Goal: Task Accomplishment & Management: Manage account settings

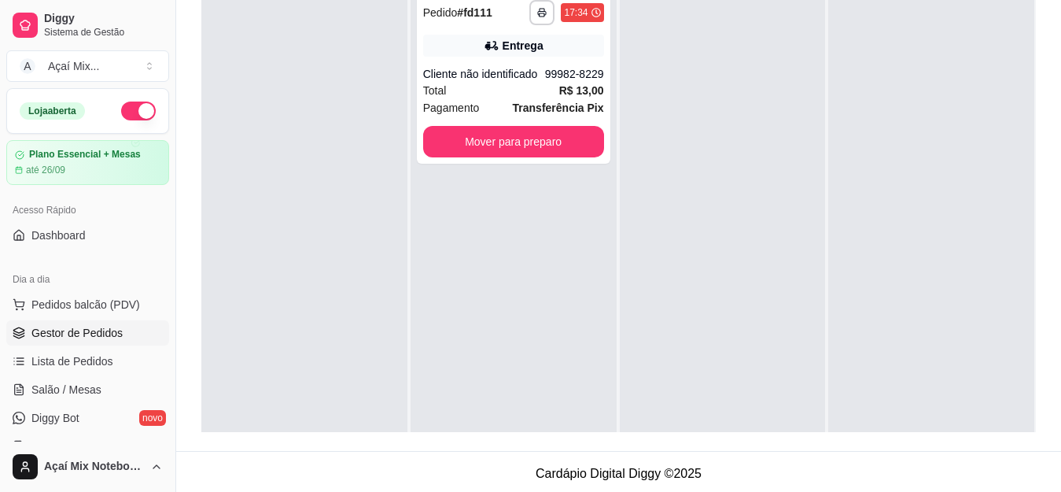
scroll to position [44, 0]
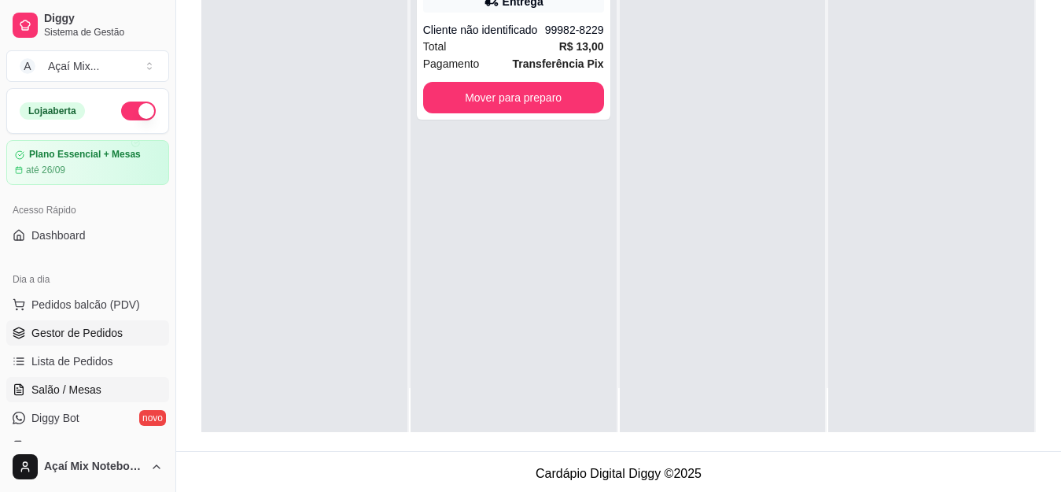
drag, startPoint x: 0, startPoint y: 0, endPoint x: 35, endPoint y: 386, distance: 387.8
click at [35, 386] on span "Salão / Mesas" at bounding box center [66, 390] width 70 height 16
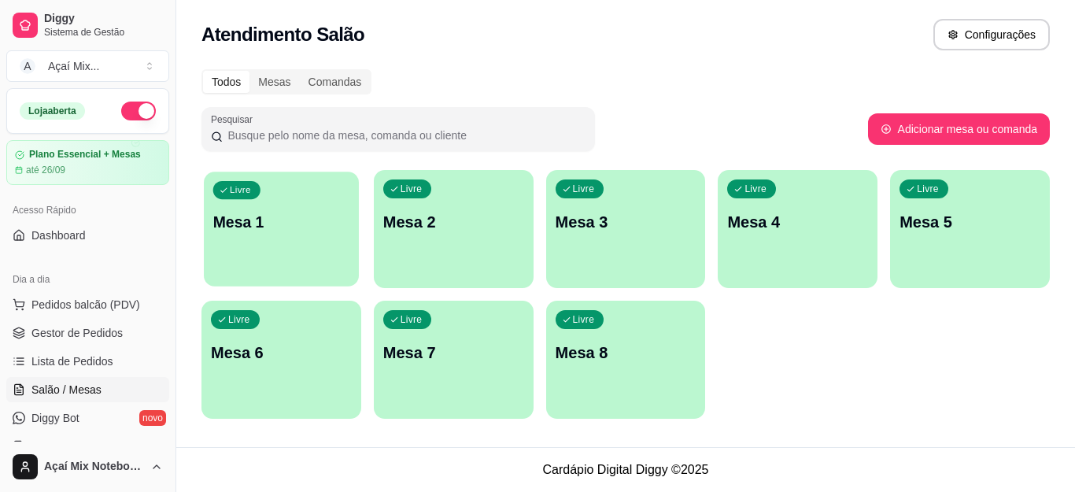
click at [254, 253] on div "Livre Mesa 1" at bounding box center [281, 219] width 155 height 96
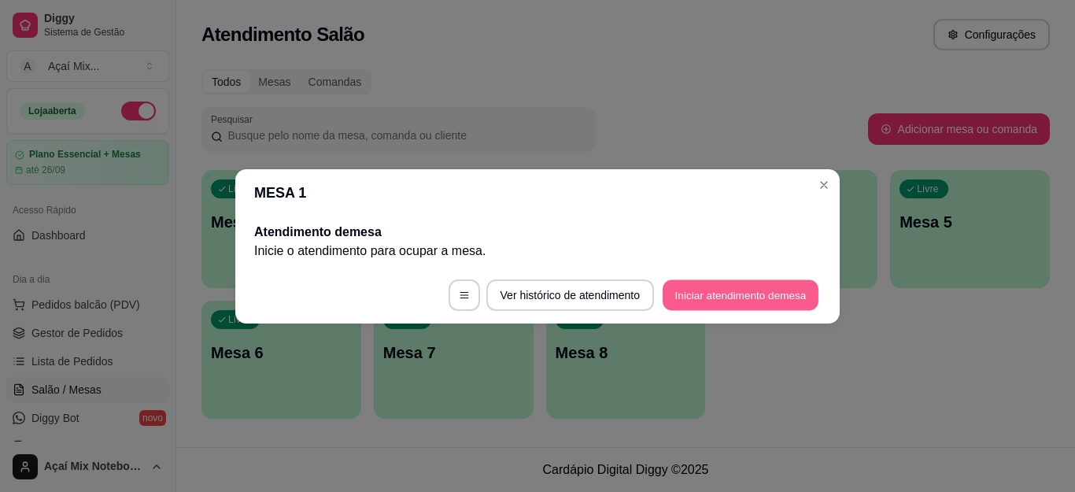
click at [689, 291] on button "Iniciar atendimento de mesa" at bounding box center [740, 294] width 156 height 31
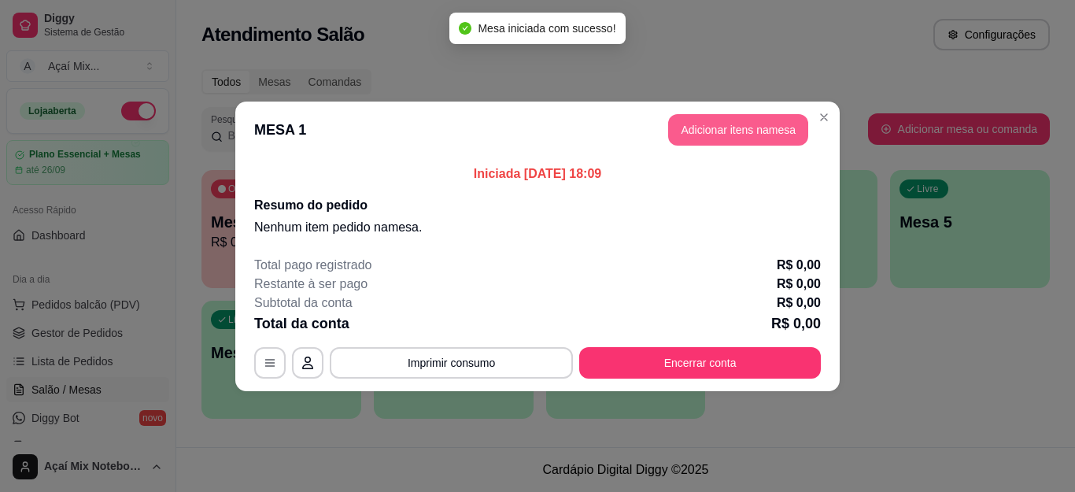
click at [755, 124] on button "Adicionar itens na mesa" at bounding box center [738, 129] width 140 height 31
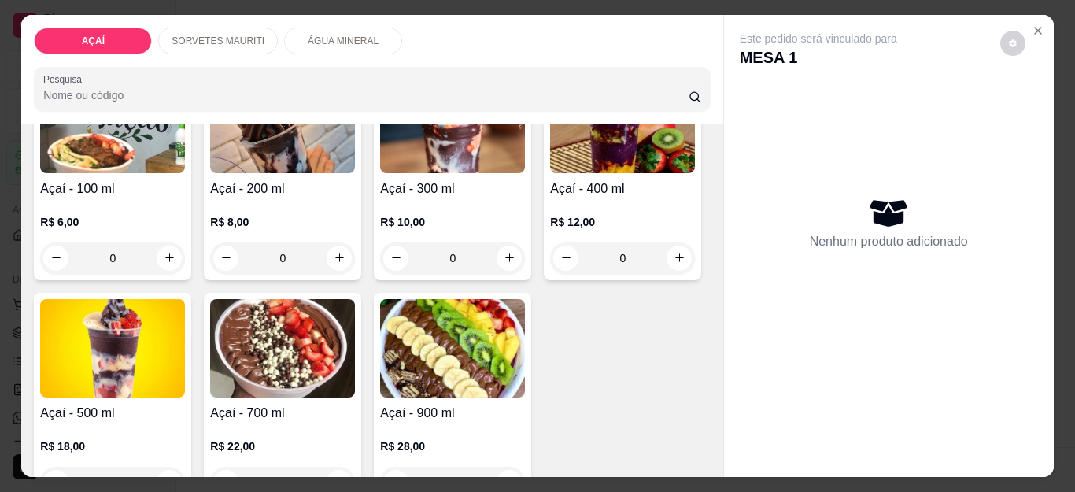
scroll to position [315, 0]
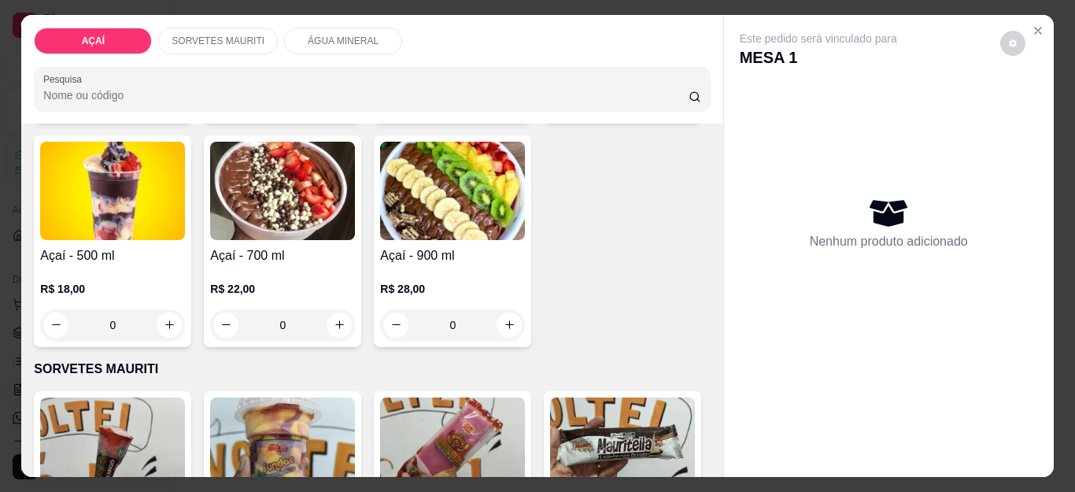
click at [550, 116] on div "0" at bounding box center [622, 100] width 145 height 31
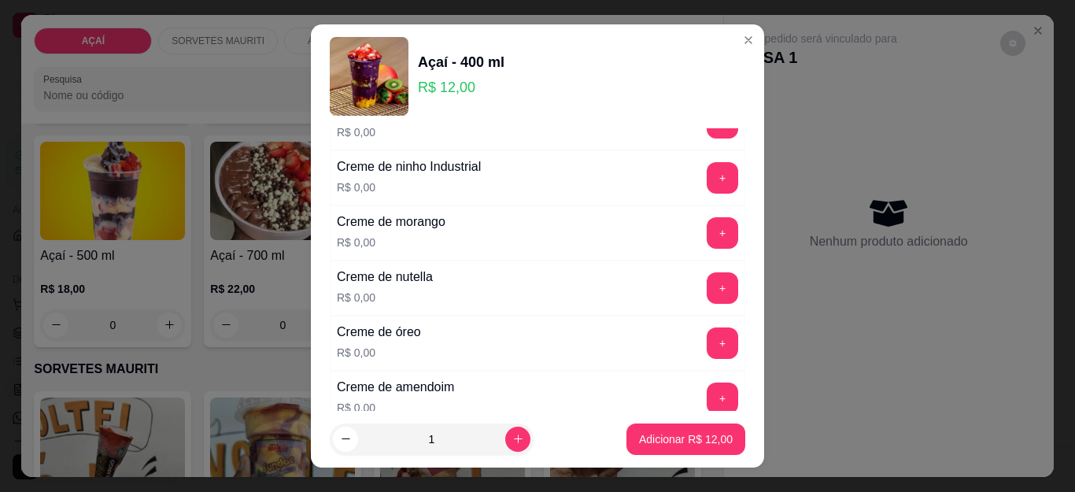
scroll to position [393, 0]
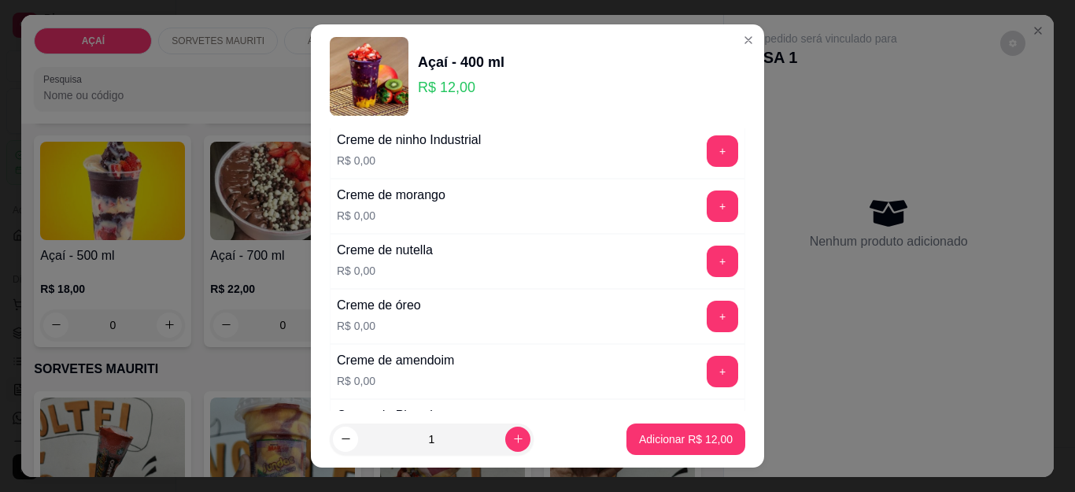
click at [652, 253] on div "Creme de nutella R$ 0,00 +" at bounding box center [537, 261] width 415 height 55
click at [707, 273] on button "+" at bounding box center [722, 261] width 31 height 31
click at [707, 378] on button "+" at bounding box center [722, 371] width 31 height 31
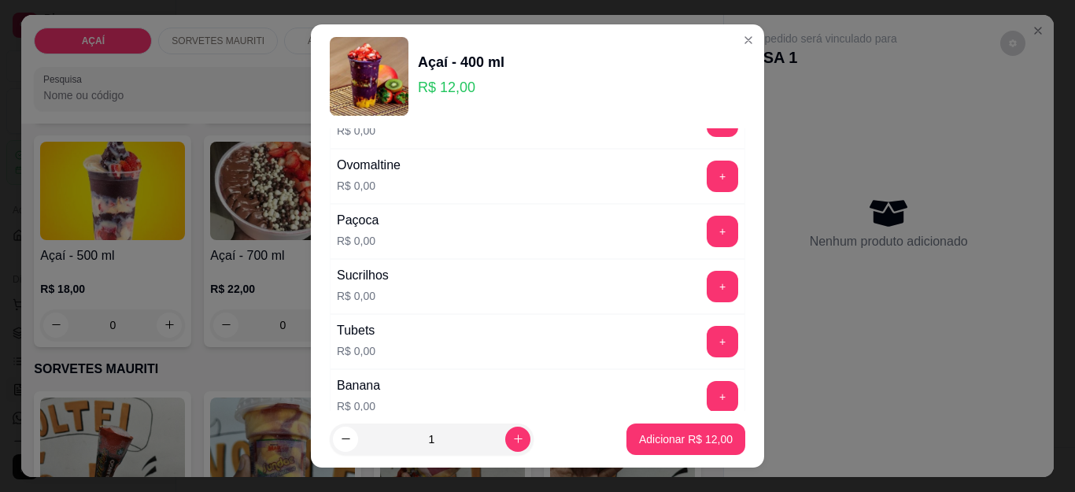
scroll to position [1888, 0]
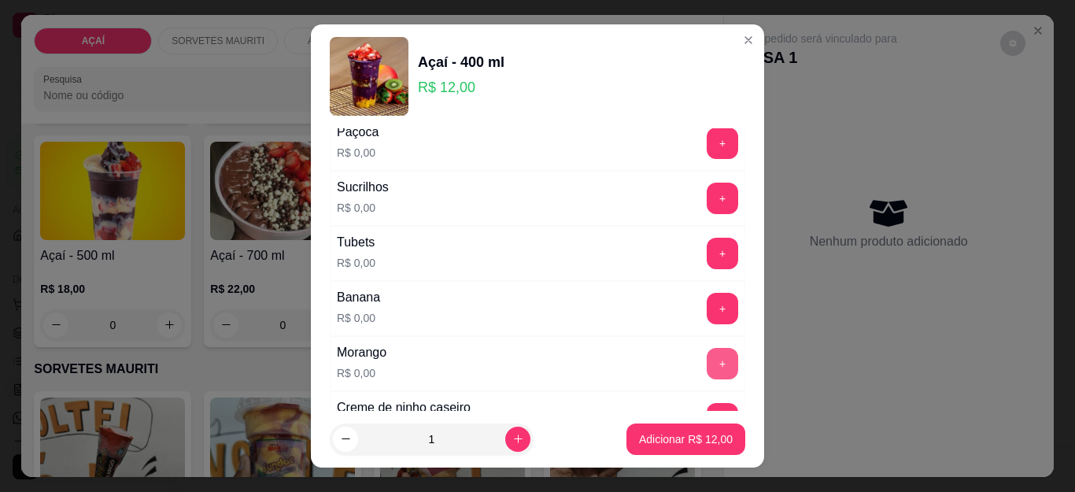
click at [706, 362] on button "+" at bounding box center [721, 363] width 31 height 31
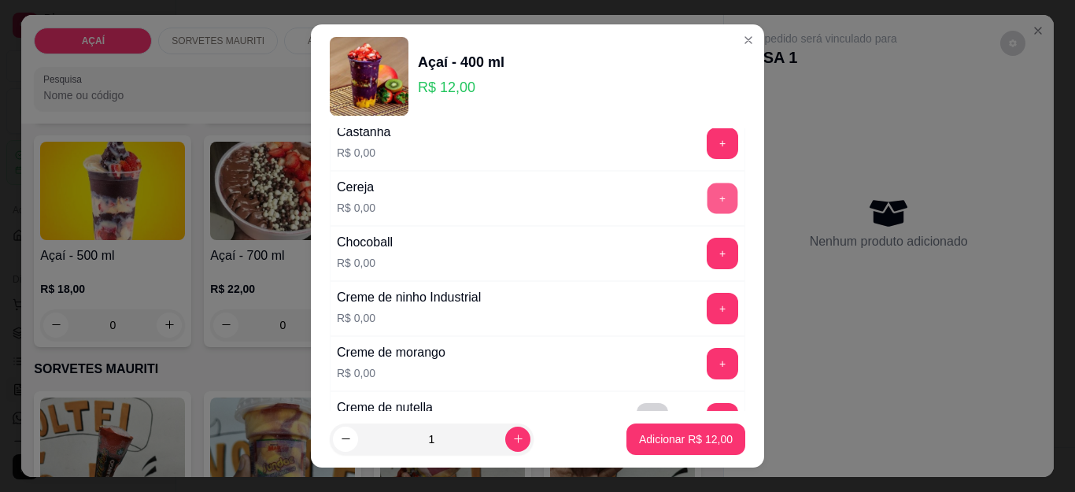
click at [707, 187] on button "+" at bounding box center [722, 198] width 31 height 31
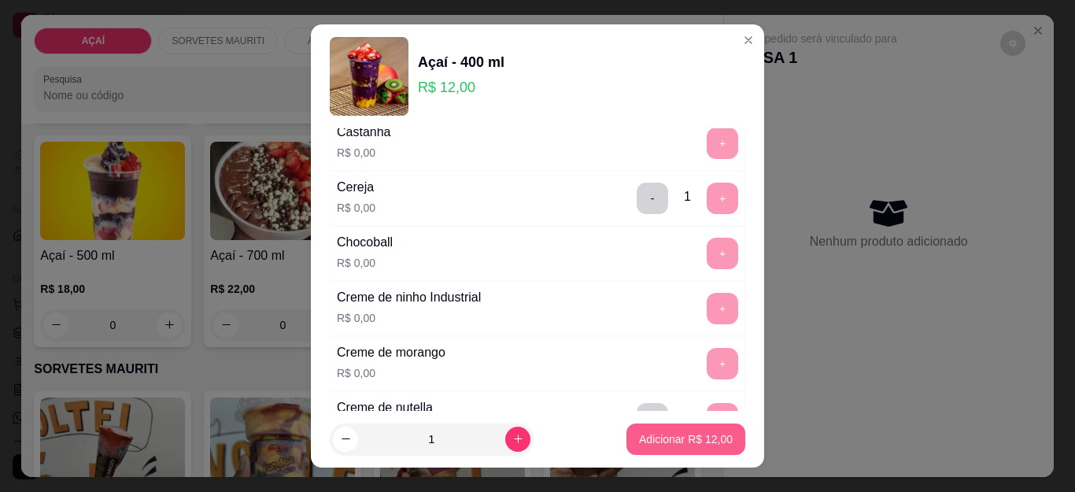
click at [639, 435] on p "Adicionar R$ 12,00" at bounding box center [686, 439] width 94 height 16
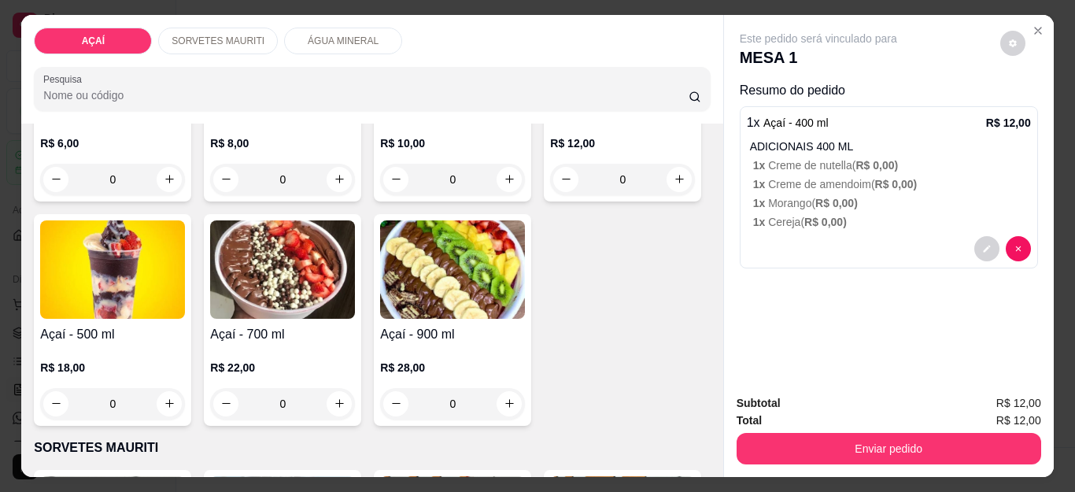
scroll to position [157, 0]
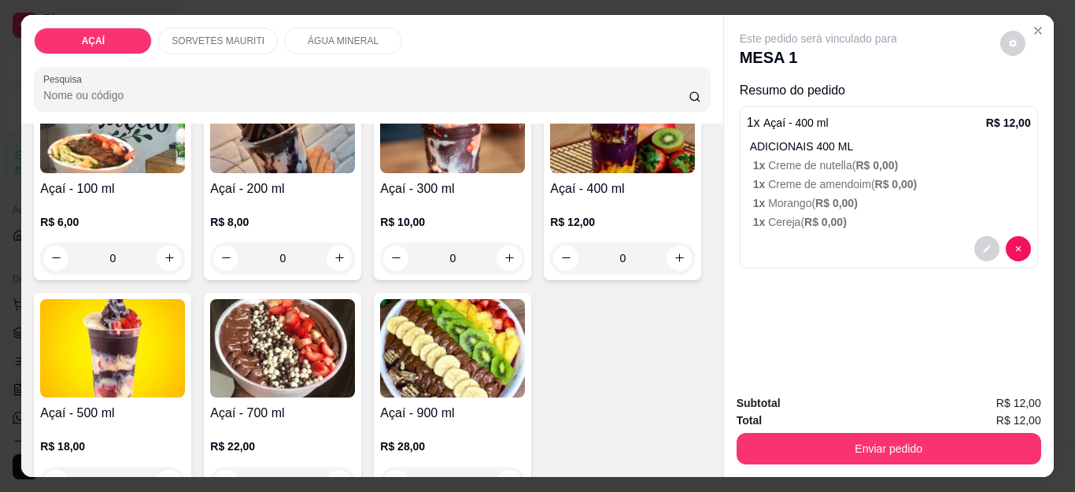
click at [511, 248] on div "0" at bounding box center [452, 257] width 145 height 31
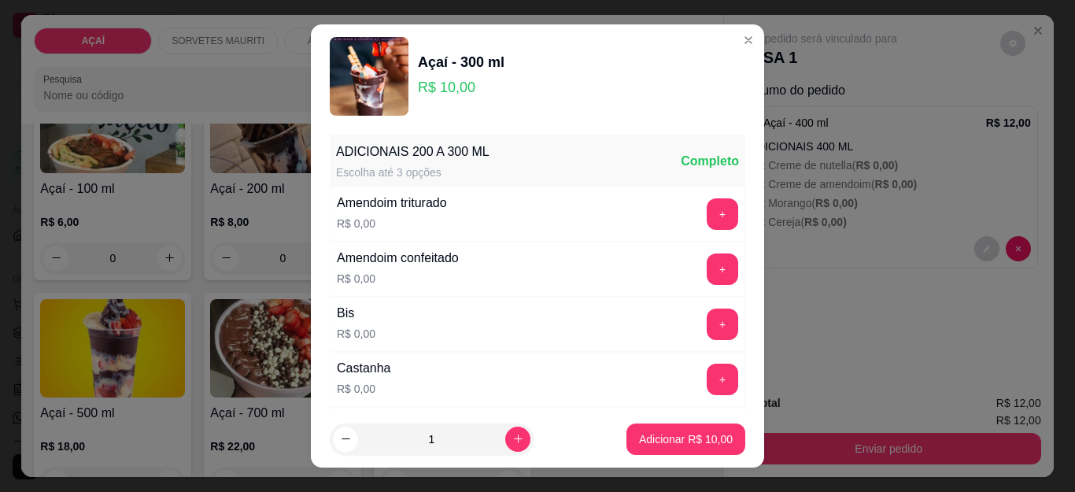
scroll to position [79, 0]
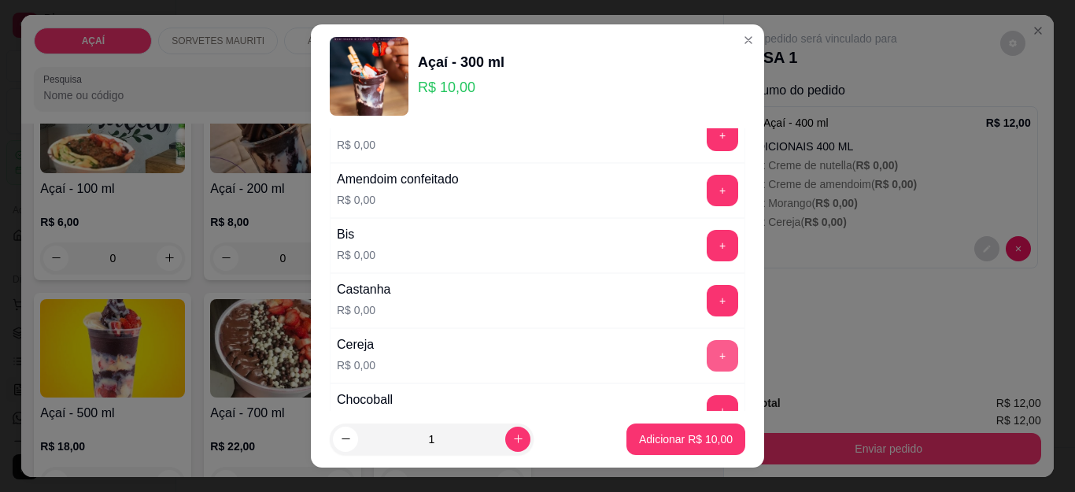
click at [706, 346] on button "+" at bounding box center [721, 355] width 31 height 31
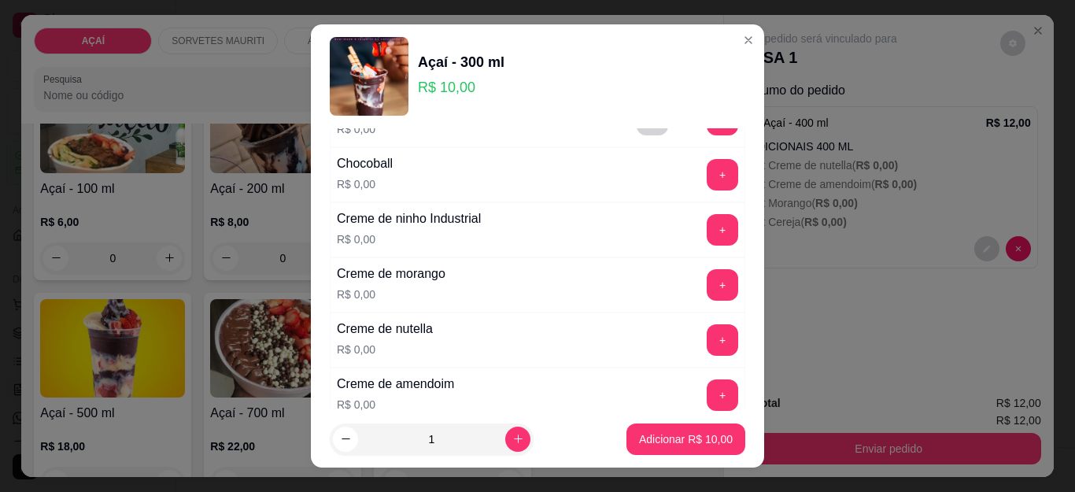
scroll to position [393, 0]
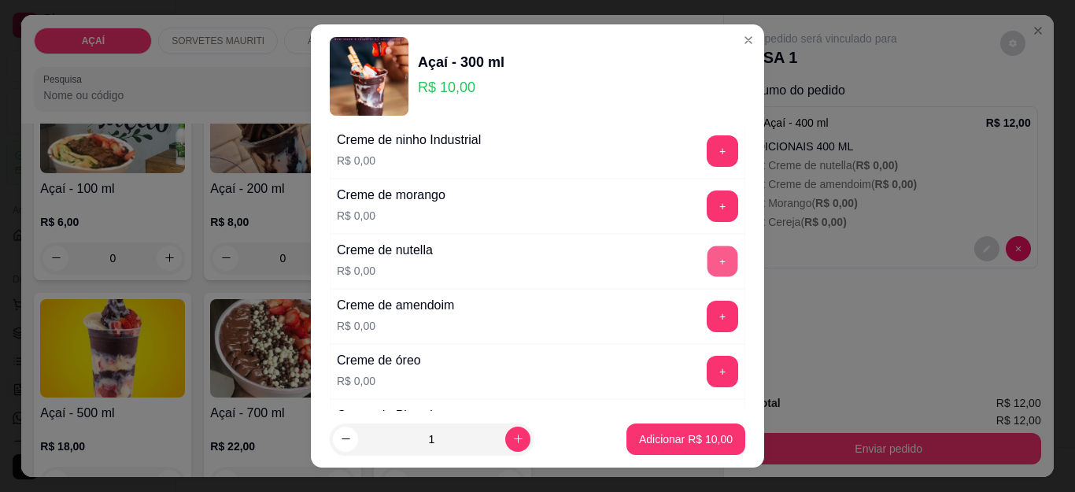
click at [707, 260] on button "+" at bounding box center [722, 261] width 31 height 31
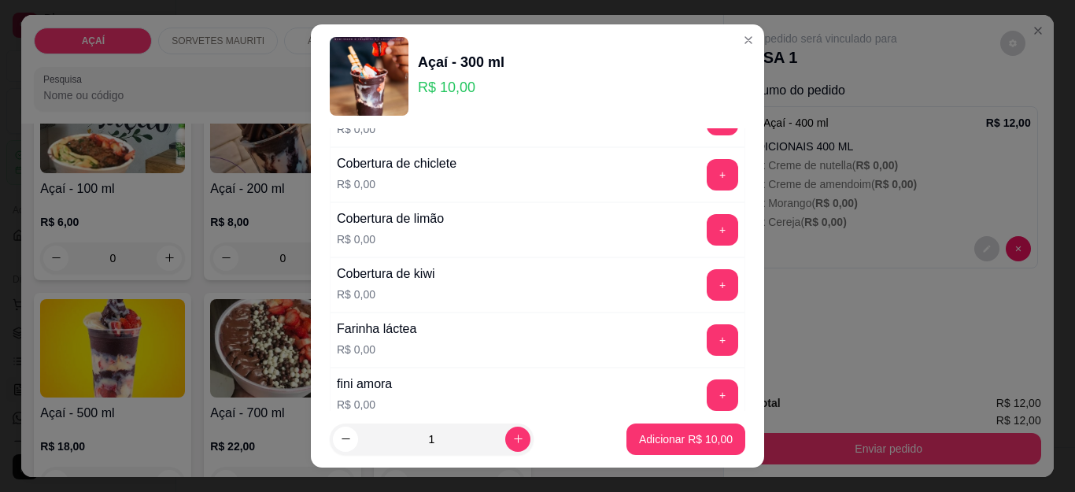
scroll to position [944, 0]
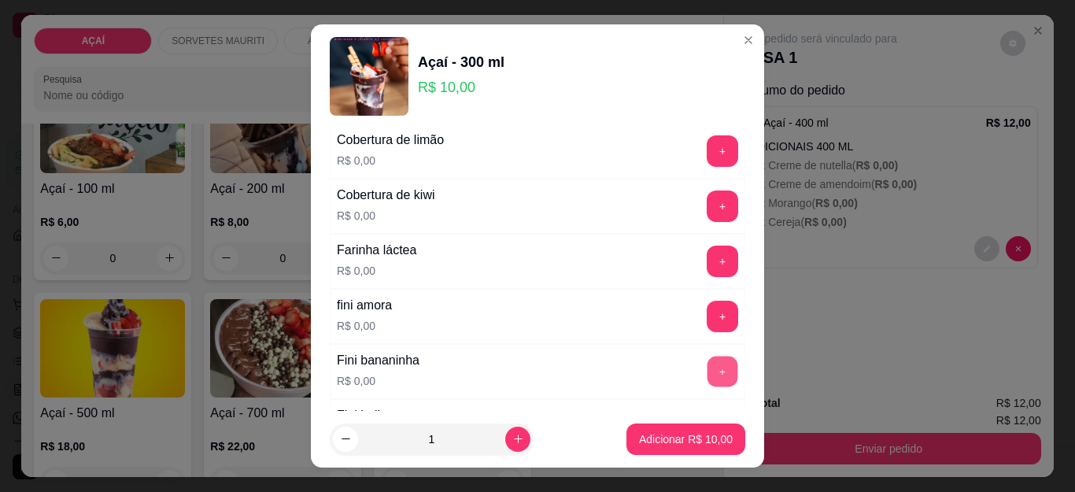
click at [707, 372] on button "+" at bounding box center [722, 371] width 31 height 31
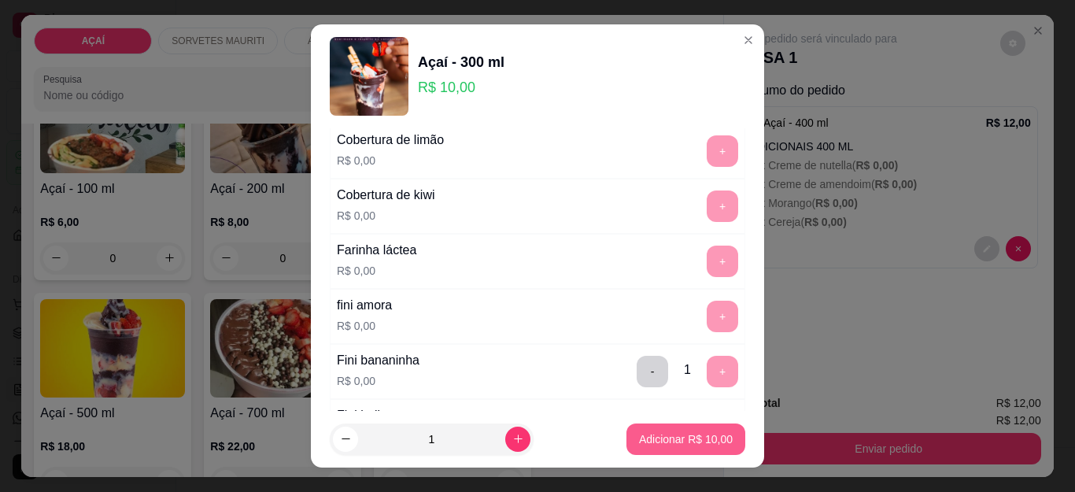
click at [675, 445] on p "Adicionar R$ 10,00" at bounding box center [686, 439] width 94 height 16
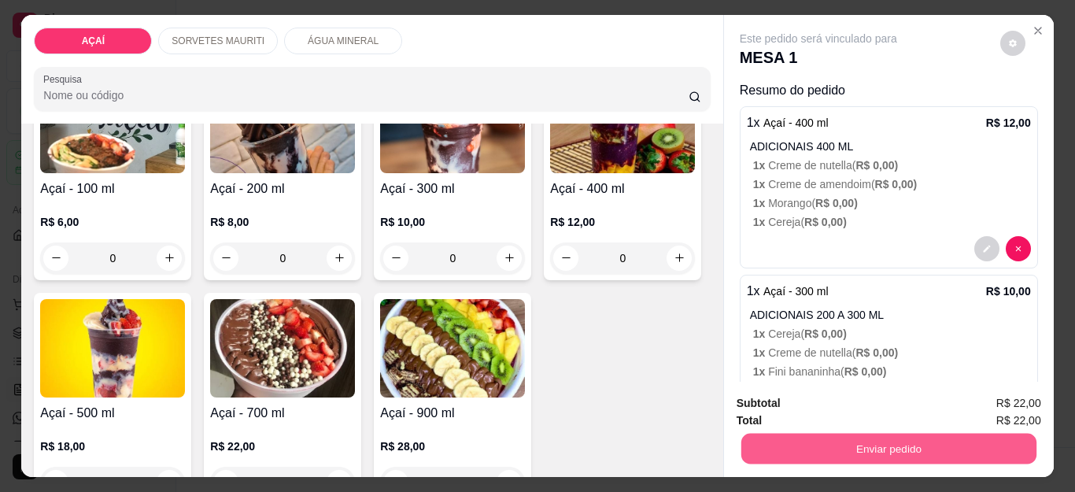
click at [872, 444] on button "Enviar pedido" at bounding box center [887, 448] width 295 height 31
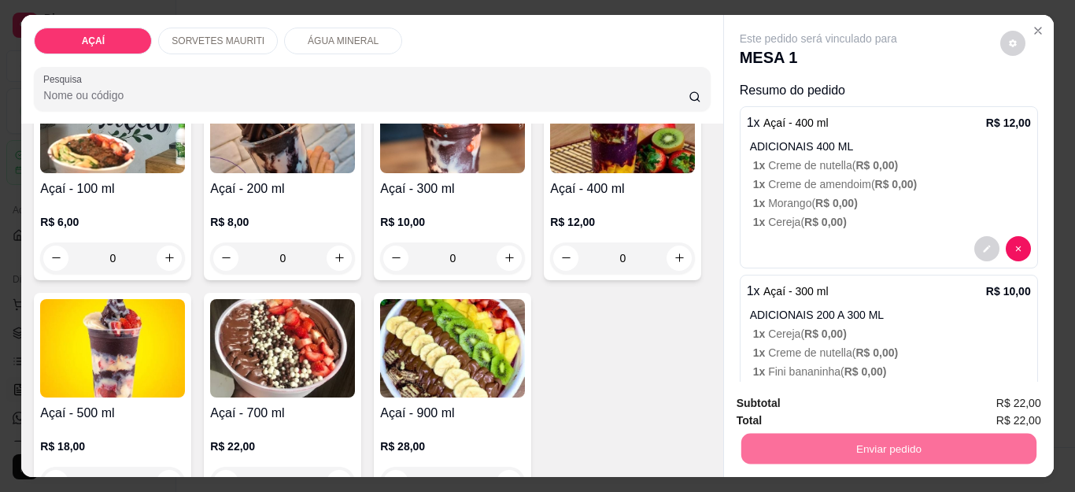
click at [872, 389] on button "Não registrar e enviar pedido" at bounding box center [836, 404] width 164 height 30
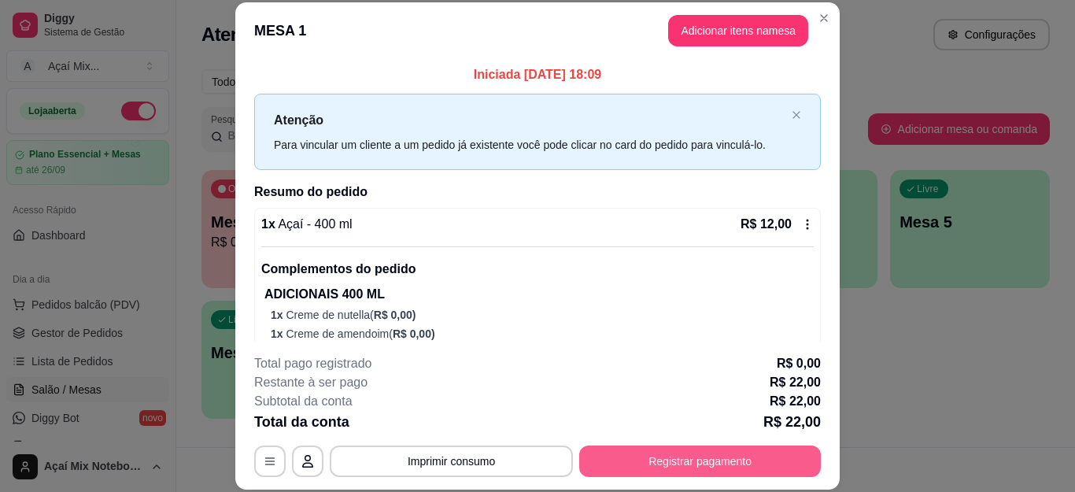
click at [716, 455] on button "Registrar pagamento" at bounding box center [700, 460] width 242 height 31
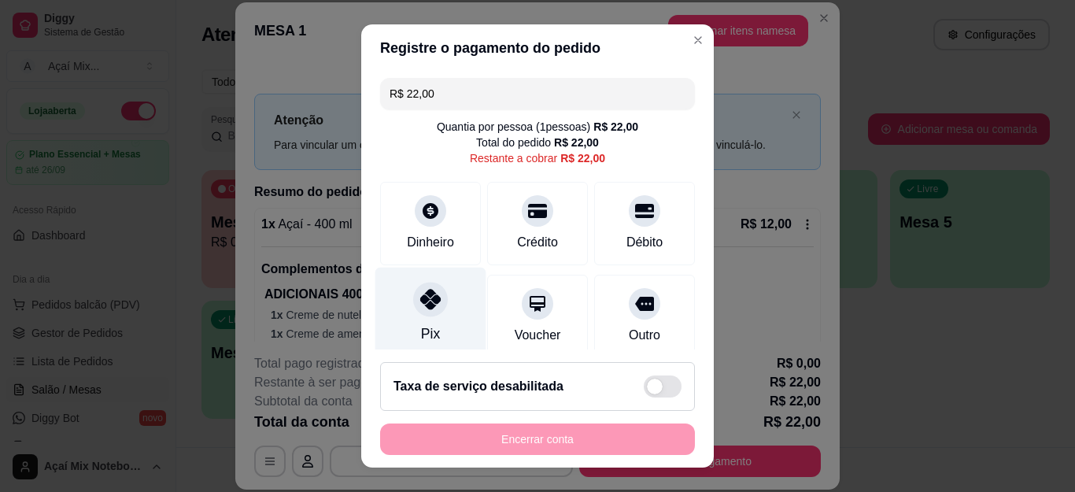
click at [431, 338] on div "Pix" at bounding box center [430, 313] width 111 height 92
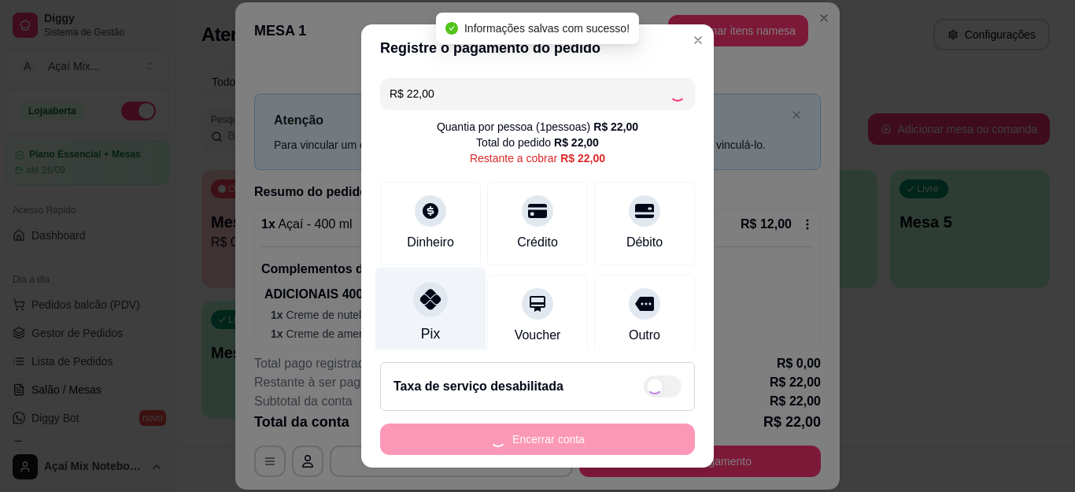
type input "R$ 0,00"
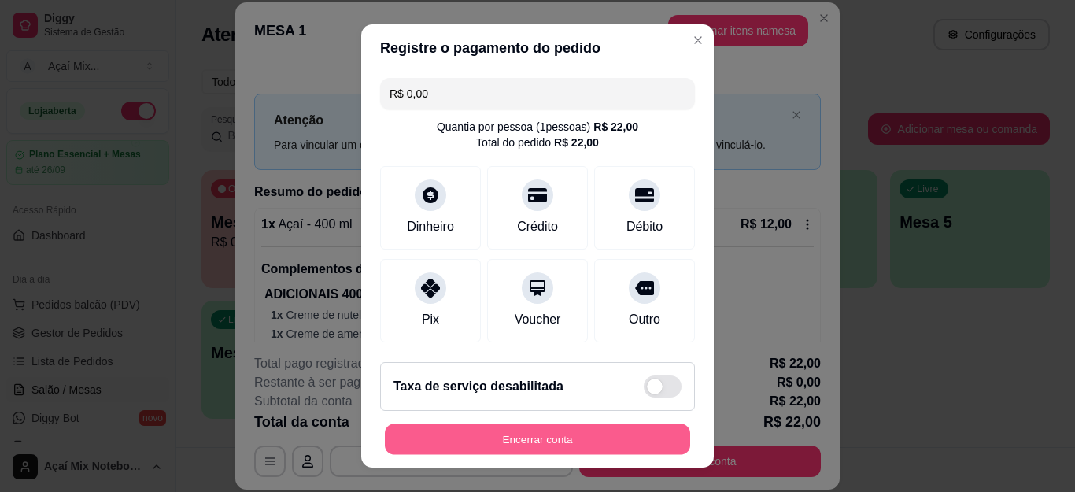
click at [441, 433] on button "Encerrar conta" at bounding box center [537, 438] width 305 height 31
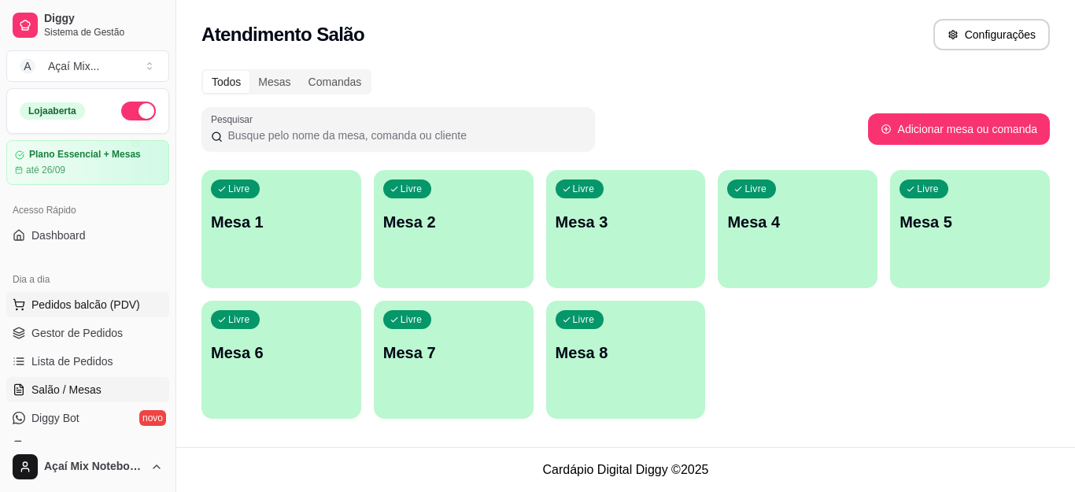
click at [75, 304] on span "Pedidos balcão (PDV)" at bounding box center [85, 305] width 109 height 16
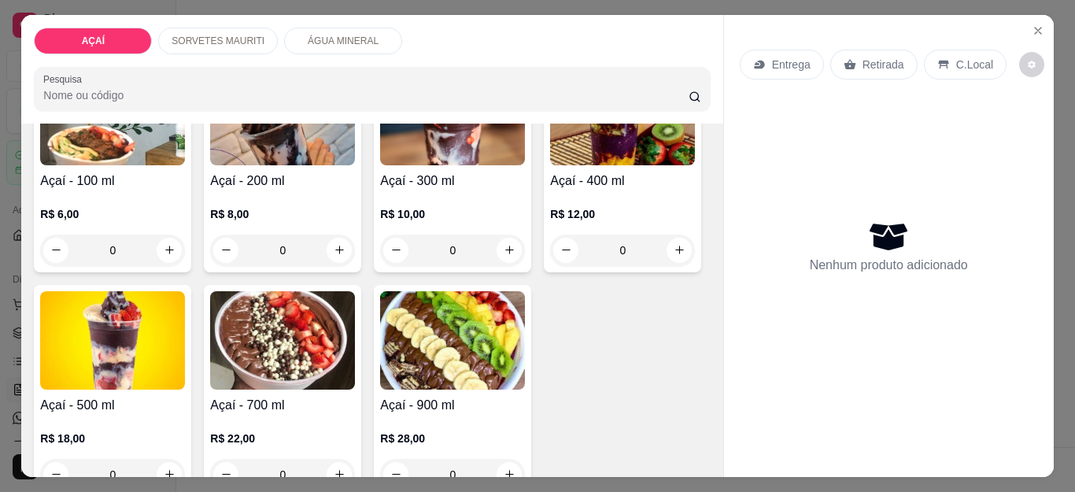
scroll to position [236, 0]
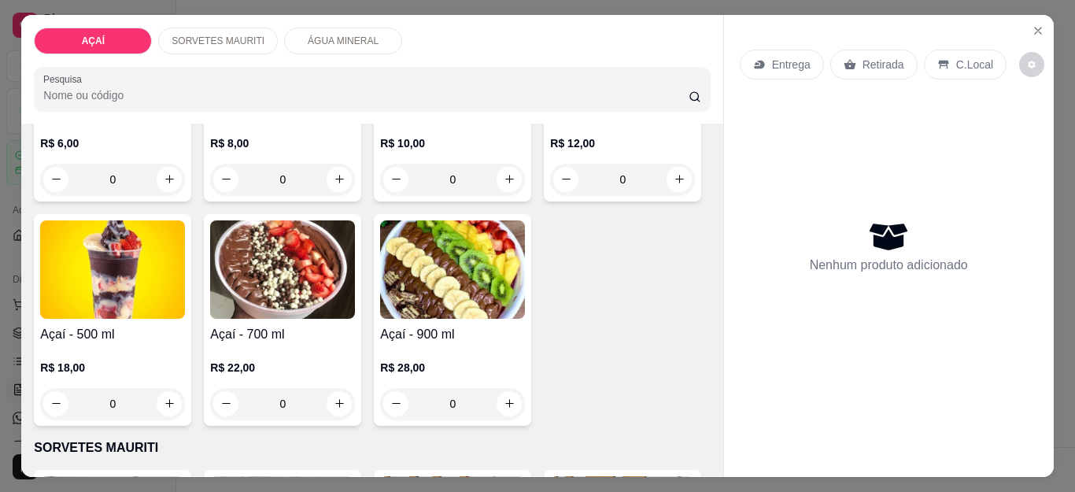
click at [550, 120] on h4 "Açaí - 400 ml" at bounding box center [622, 110] width 145 height 19
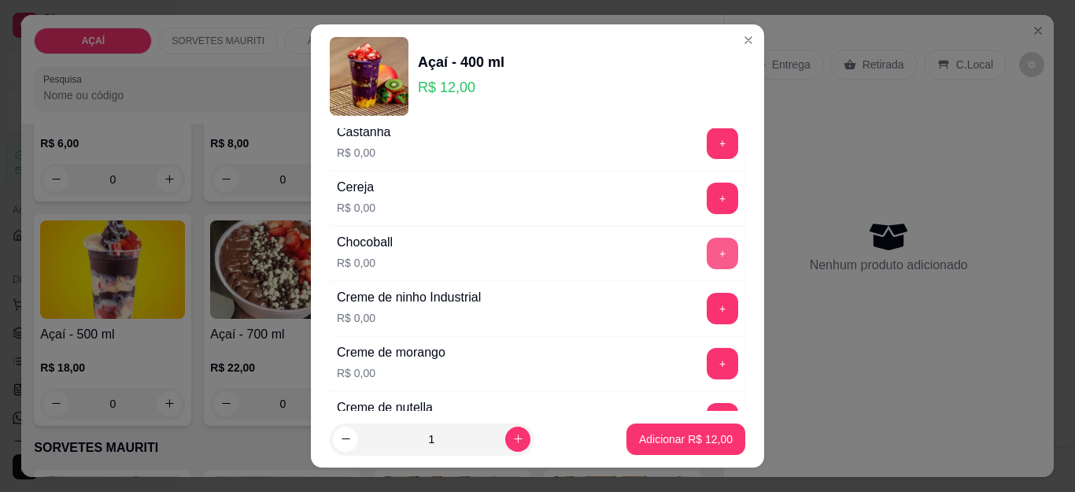
scroll to position [315, 0]
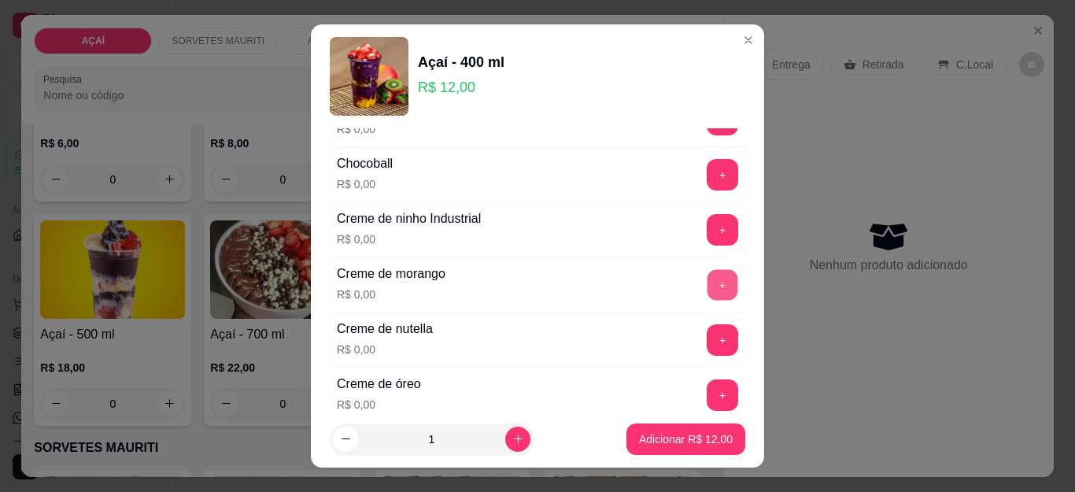
click at [707, 290] on button "+" at bounding box center [722, 285] width 31 height 31
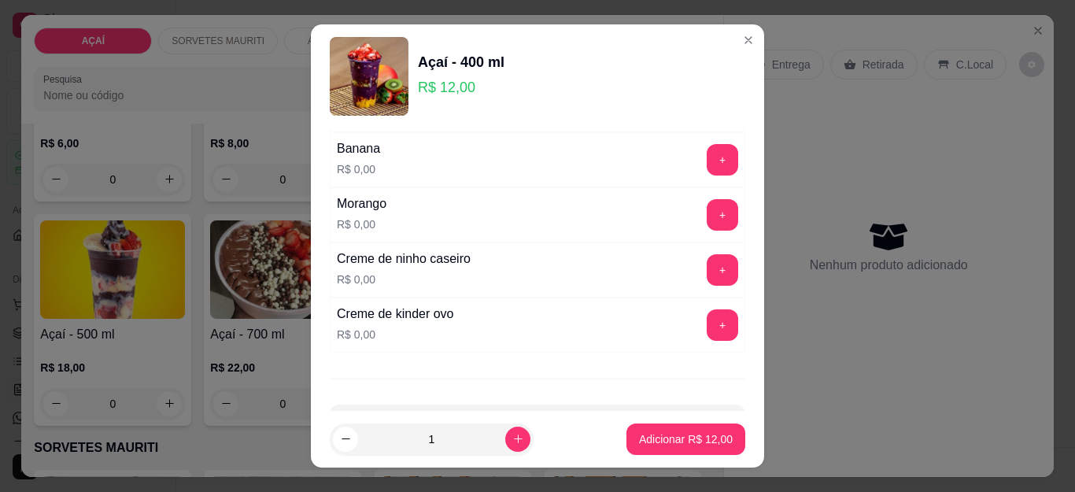
scroll to position [2096, 0]
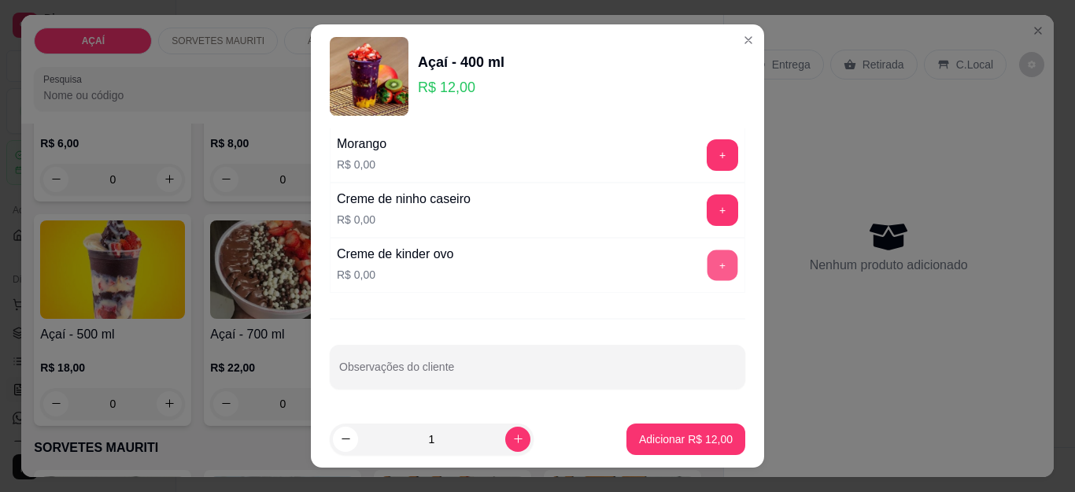
click at [707, 267] on button "+" at bounding box center [722, 265] width 31 height 31
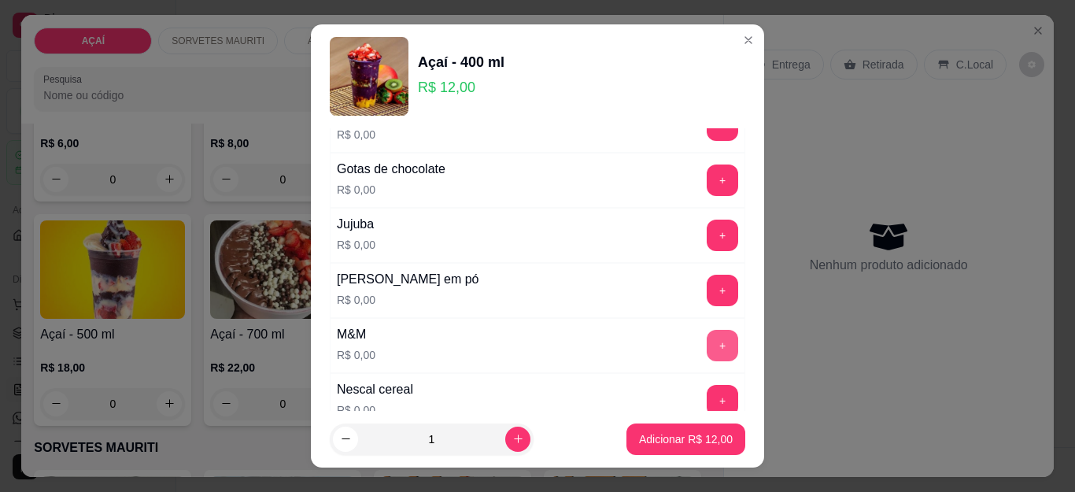
scroll to position [1310, 0]
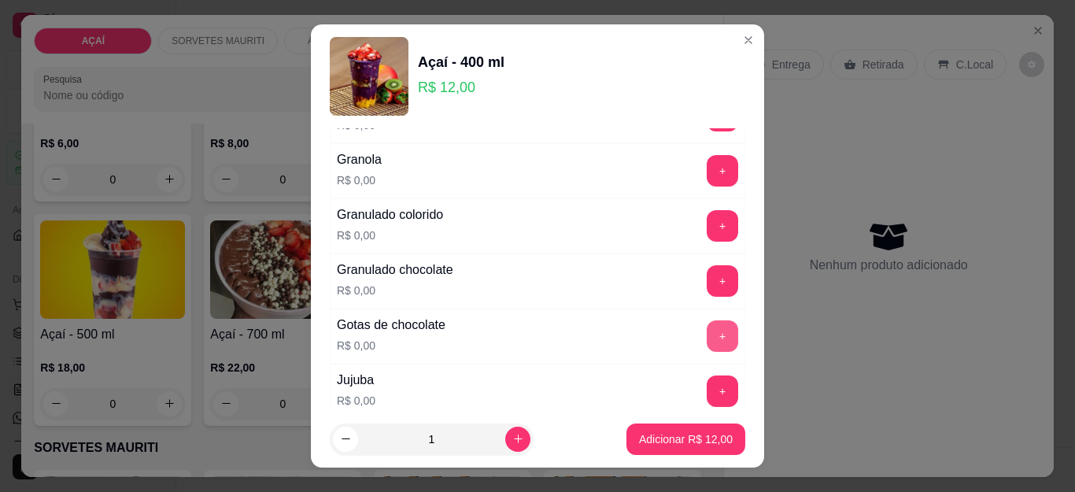
click at [706, 334] on button "+" at bounding box center [721, 335] width 31 height 31
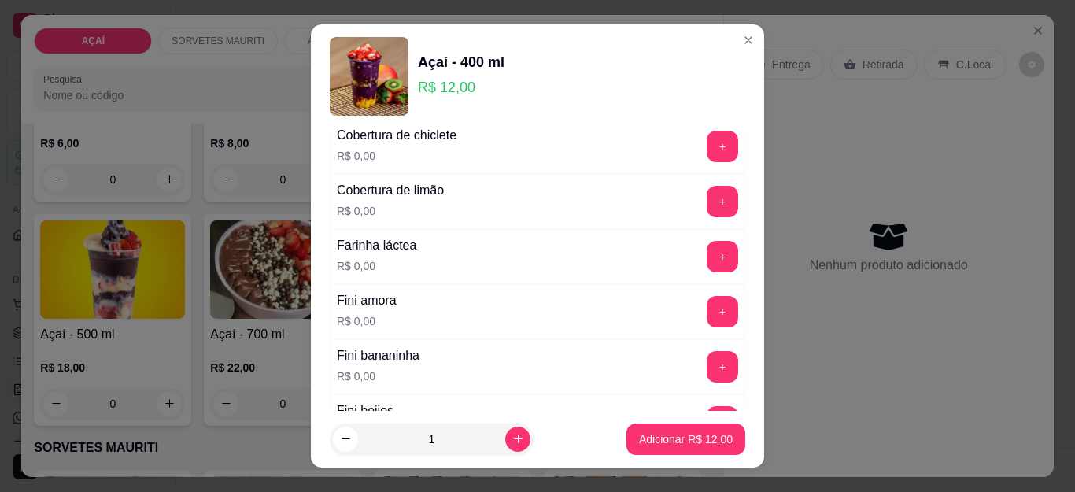
scroll to position [1074, 0]
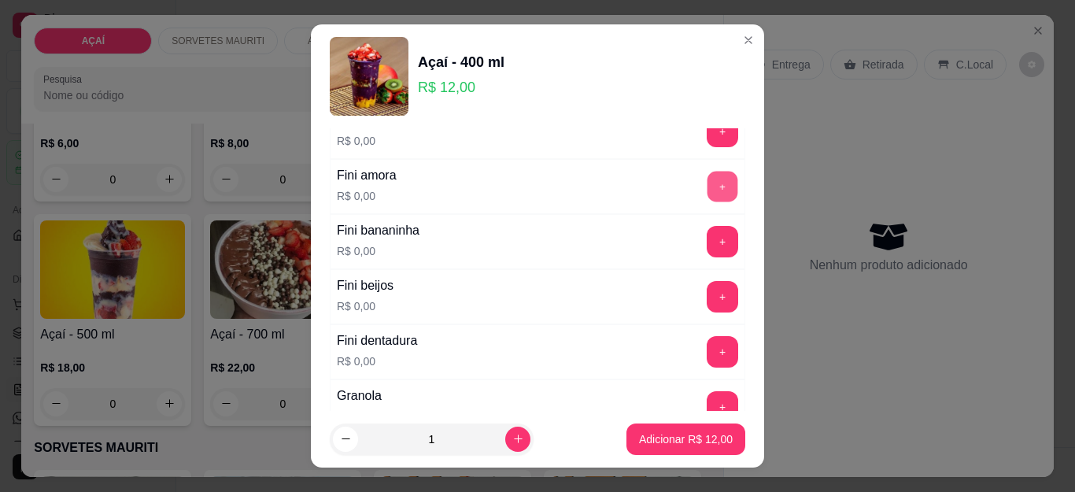
click at [707, 190] on button "+" at bounding box center [722, 186] width 31 height 31
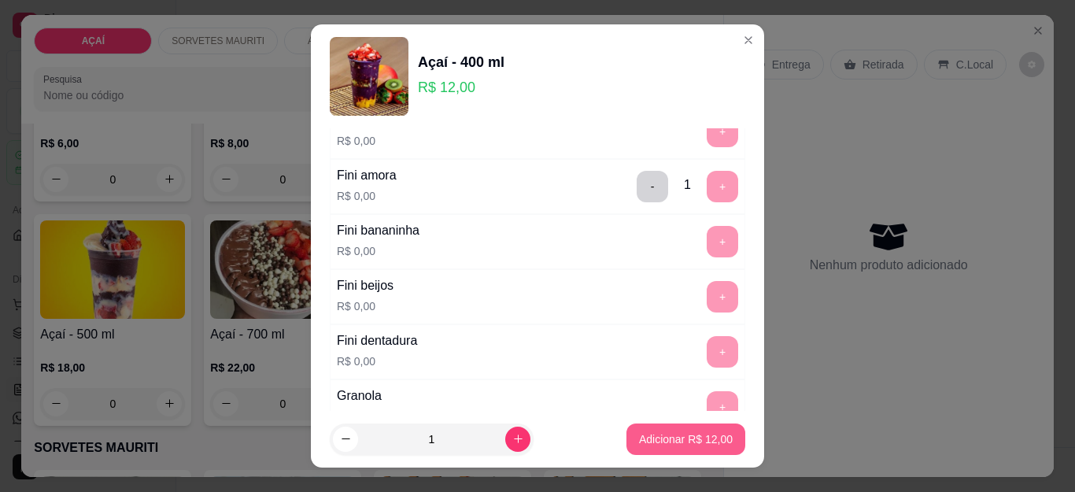
click at [657, 448] on button "Adicionar R$ 12,00" at bounding box center [685, 438] width 119 height 31
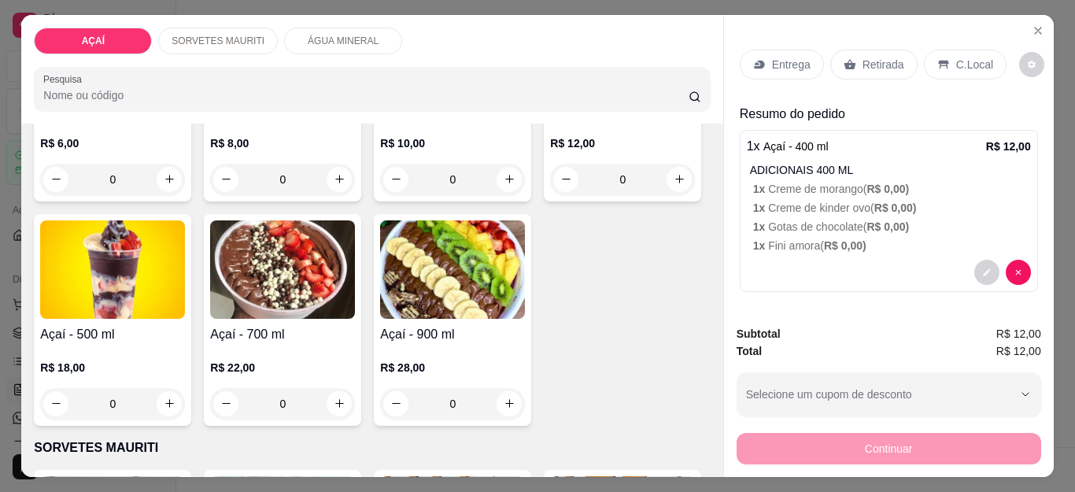
click at [763, 57] on div "Entrega" at bounding box center [781, 65] width 84 height 30
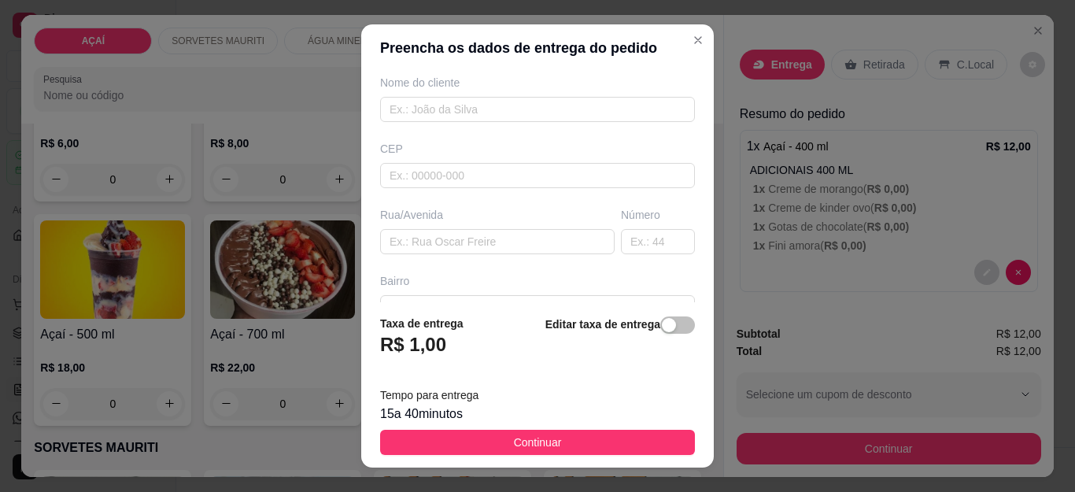
scroll to position [157, 0]
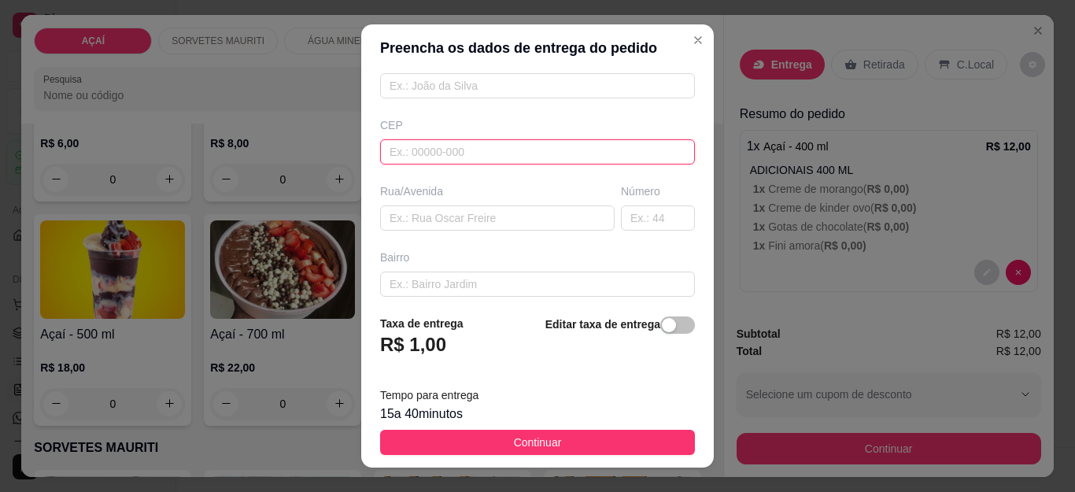
click at [568, 160] on input "text" at bounding box center [537, 151] width 315 height 25
type input "575200000"
type input "Maravilha"
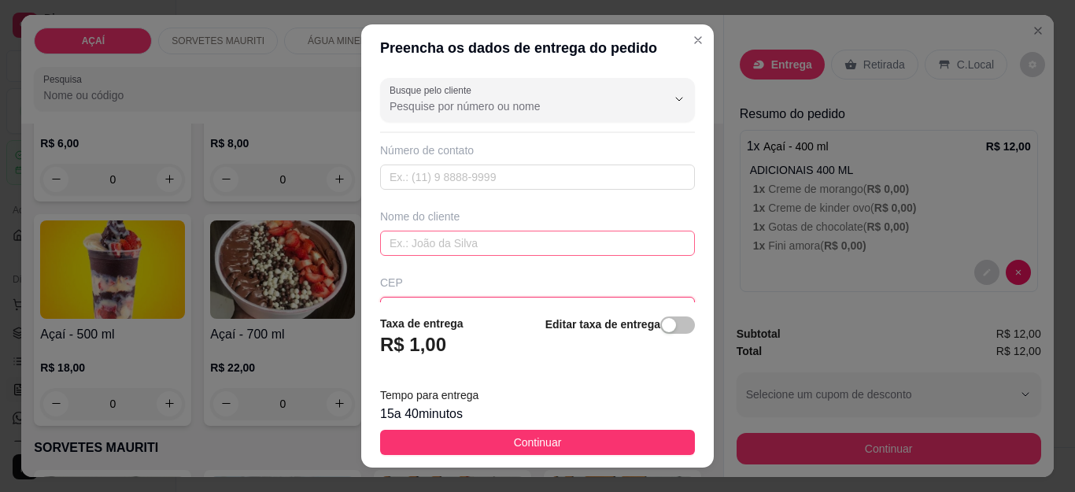
type input "57520000000"
click at [537, 242] on input "text" at bounding box center [537, 242] width 315 height 25
click at [490, 237] on input "88749481" at bounding box center [537, 242] width 315 height 25
type input "88744991"
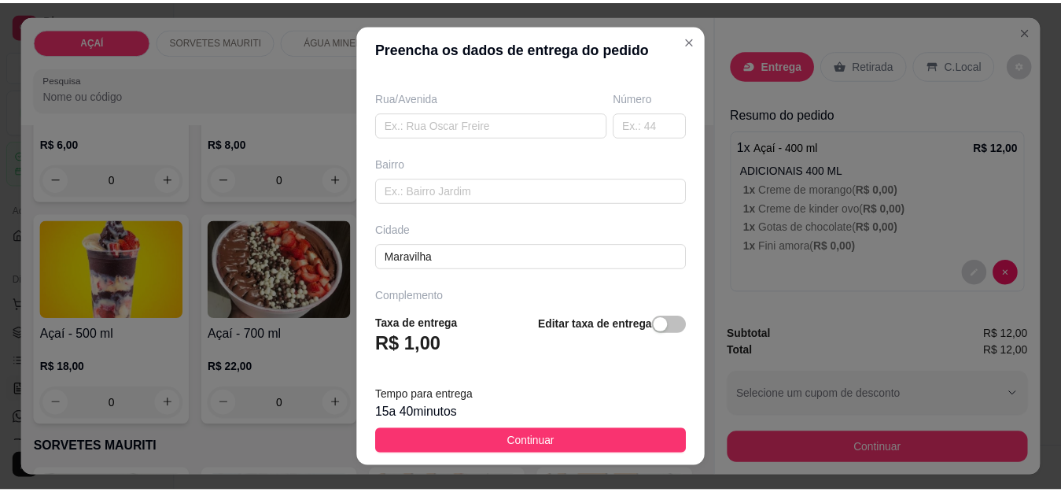
scroll to position [300, 0]
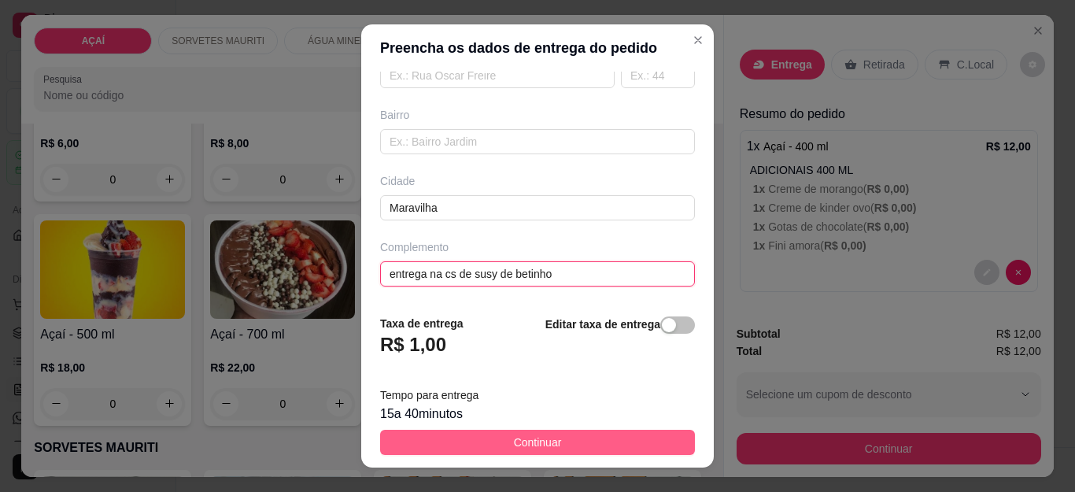
type input "entrega na cs de susy de betinho"
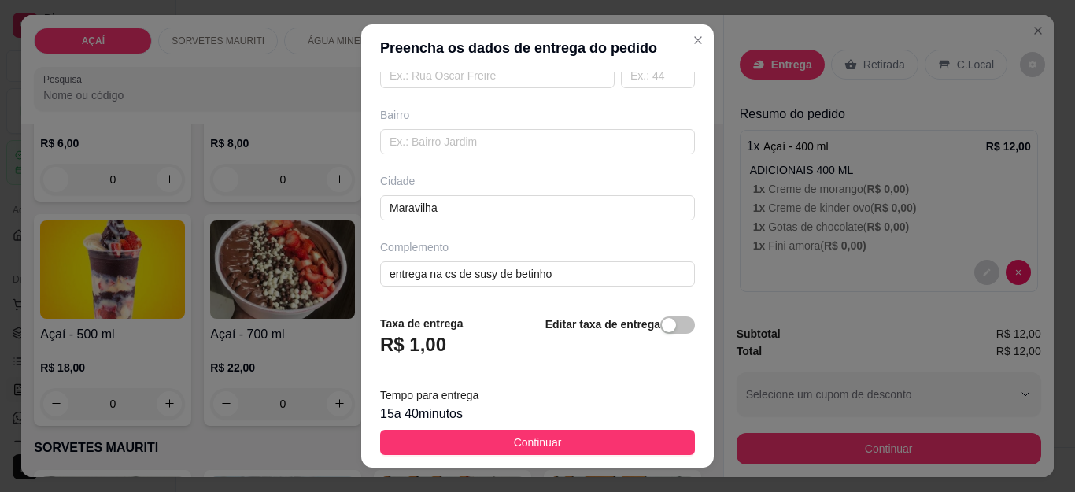
drag, startPoint x: 576, startPoint y: 448, endPoint x: 684, endPoint y: 437, distance: 109.0
click at [579, 446] on button "Continuar" at bounding box center [537, 442] width 315 height 25
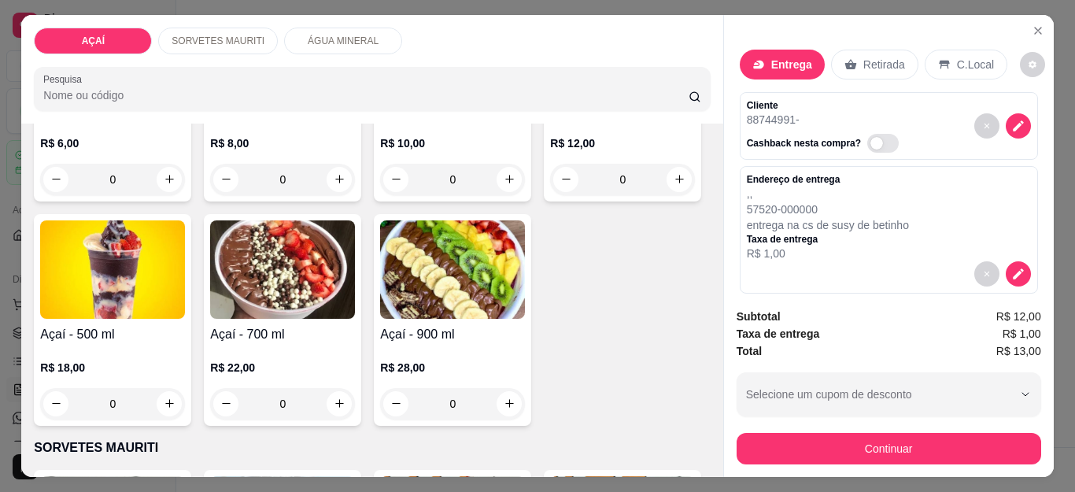
click at [758, 437] on button "Continuar" at bounding box center [888, 448] width 304 height 31
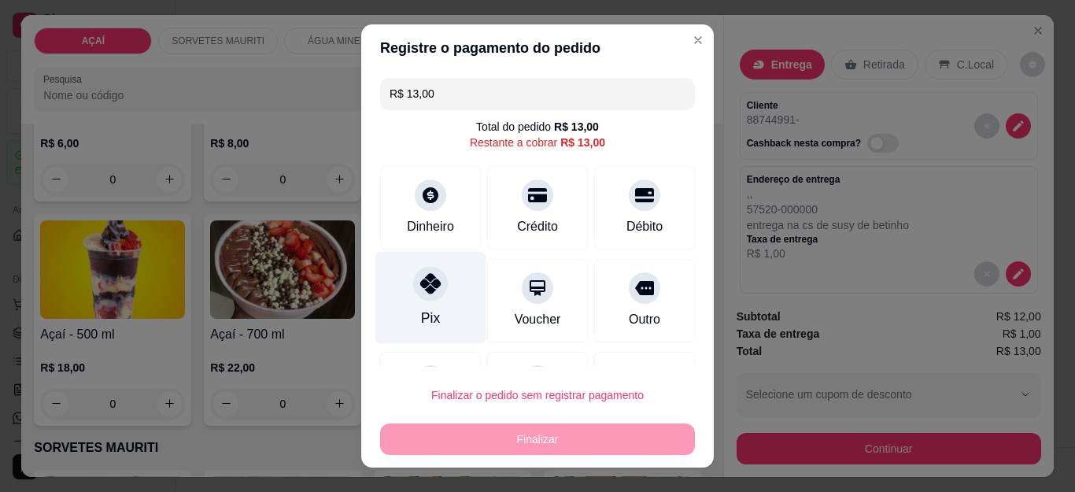
click at [433, 274] on div "Pix" at bounding box center [430, 298] width 111 height 92
type input "R$ 0,00"
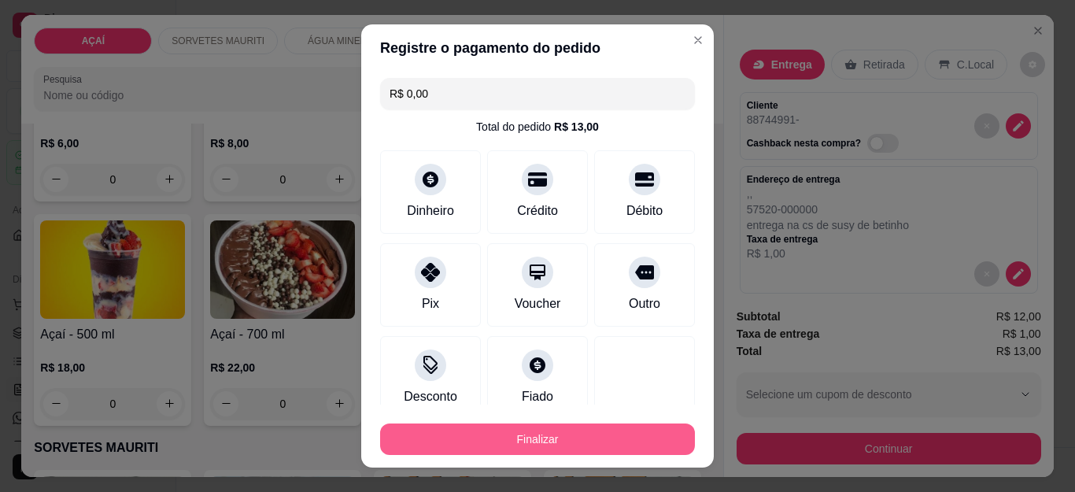
click at [511, 441] on button "Finalizar" at bounding box center [537, 438] width 315 height 31
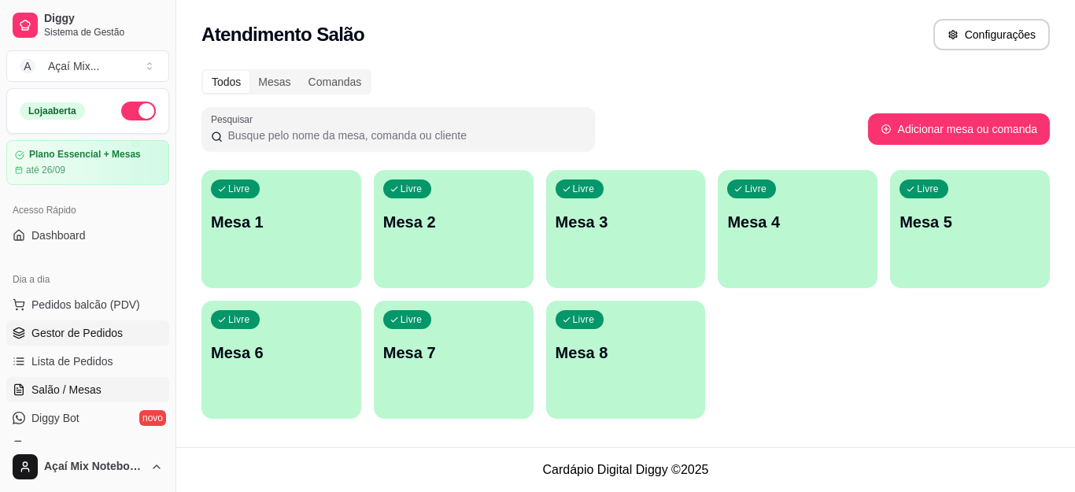
click at [77, 334] on span "Gestor de Pedidos" at bounding box center [76, 333] width 91 height 16
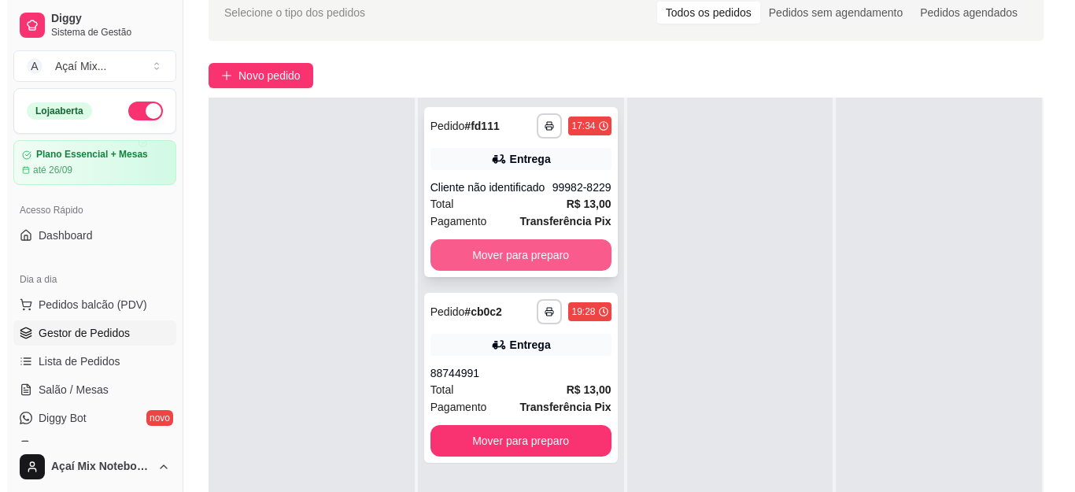
scroll to position [157, 0]
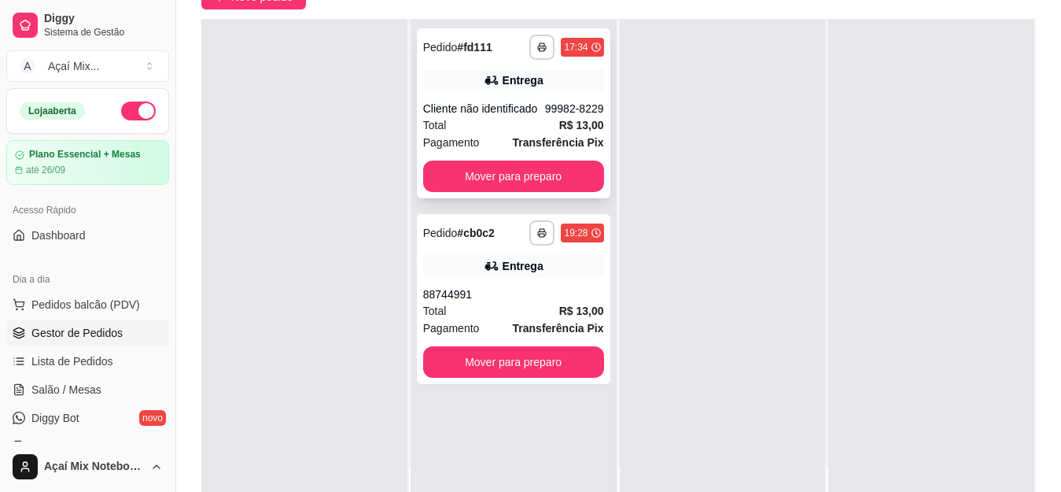
click at [498, 129] on div "Total R$ 13,00" at bounding box center [513, 124] width 181 height 17
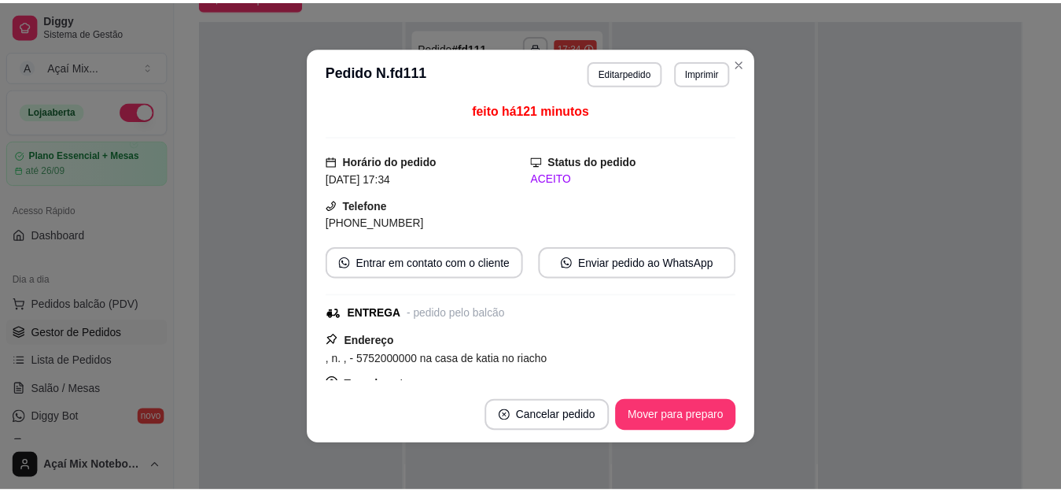
scroll to position [0, 0]
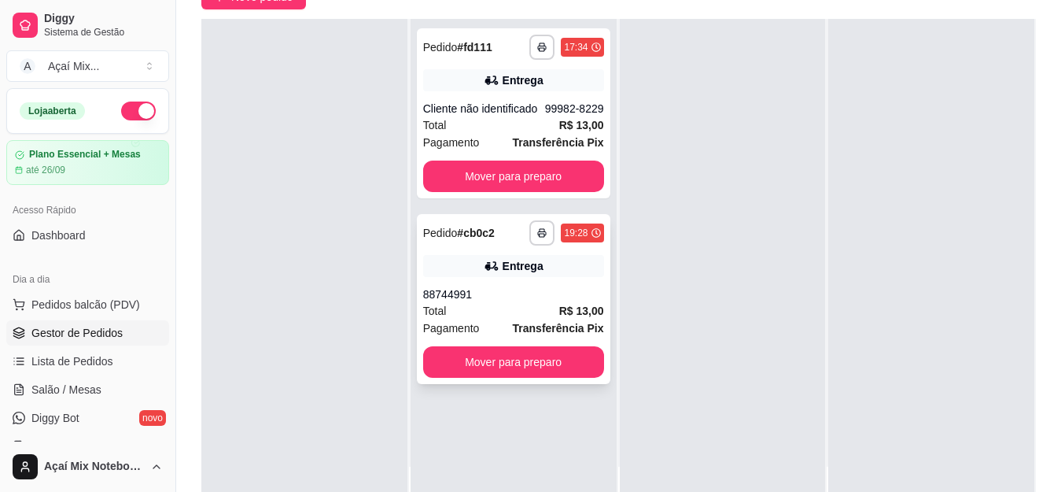
click at [527, 312] on div "Total R$ 13,00" at bounding box center [513, 310] width 181 height 17
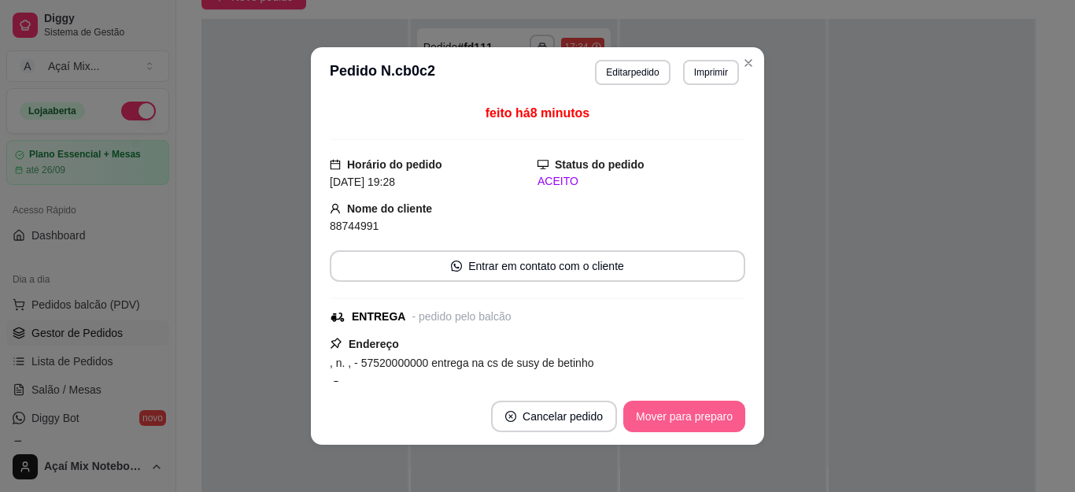
click at [657, 415] on button "Mover para preparo" at bounding box center [684, 415] width 122 height 31
click at [658, 417] on div "Mover para preparo" at bounding box center [673, 415] width 144 height 31
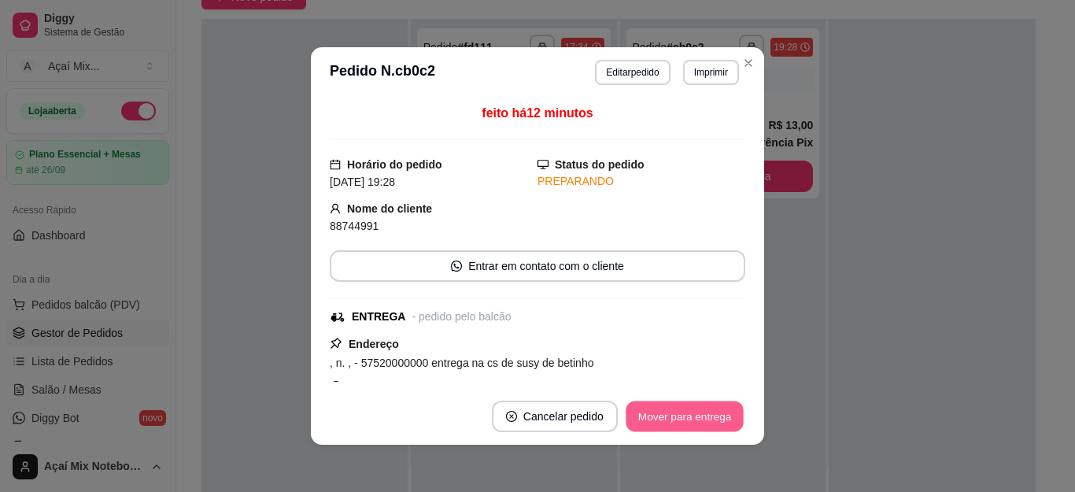
click at [658, 417] on button "Mover para entrega" at bounding box center [684, 416] width 118 height 31
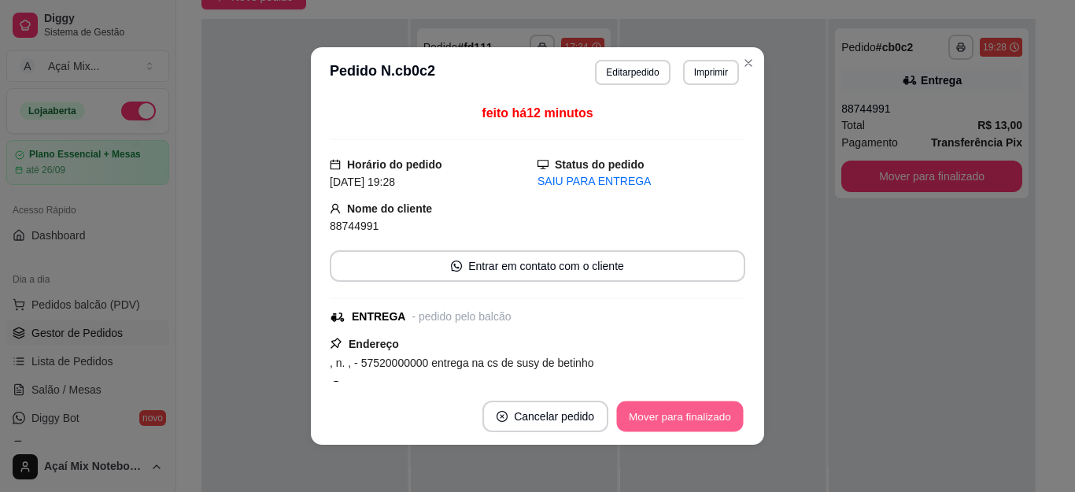
click at [658, 417] on button "Mover para finalizado" at bounding box center [680, 416] width 127 height 31
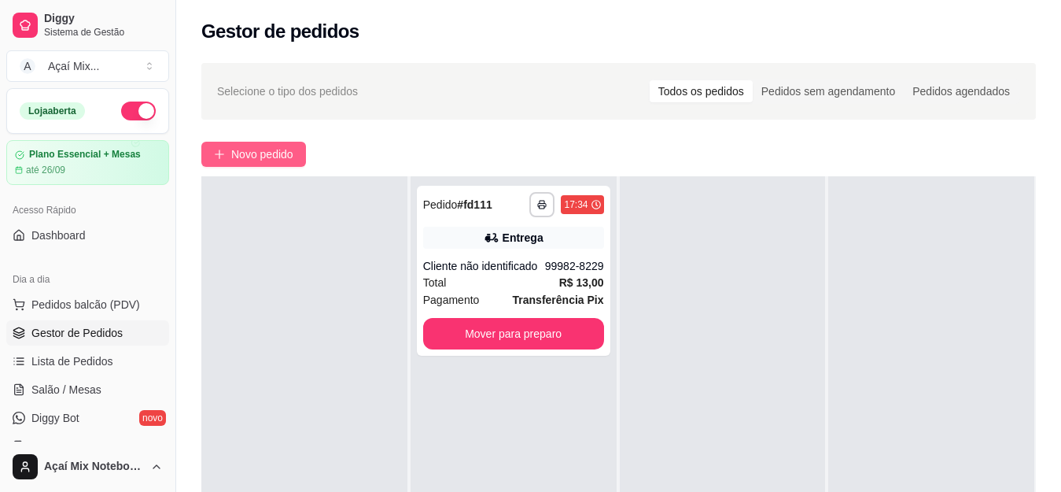
click at [244, 160] on span "Novo pedido" at bounding box center [262, 154] width 62 height 17
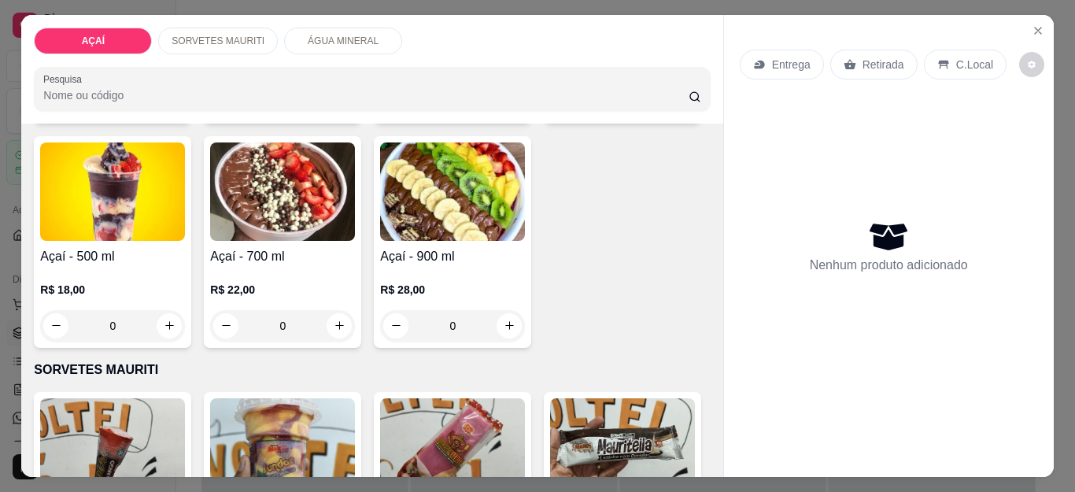
scroll to position [315, 0]
click at [550, 41] on h4 "Açaí - 400 ml" at bounding box center [622, 31] width 145 height 19
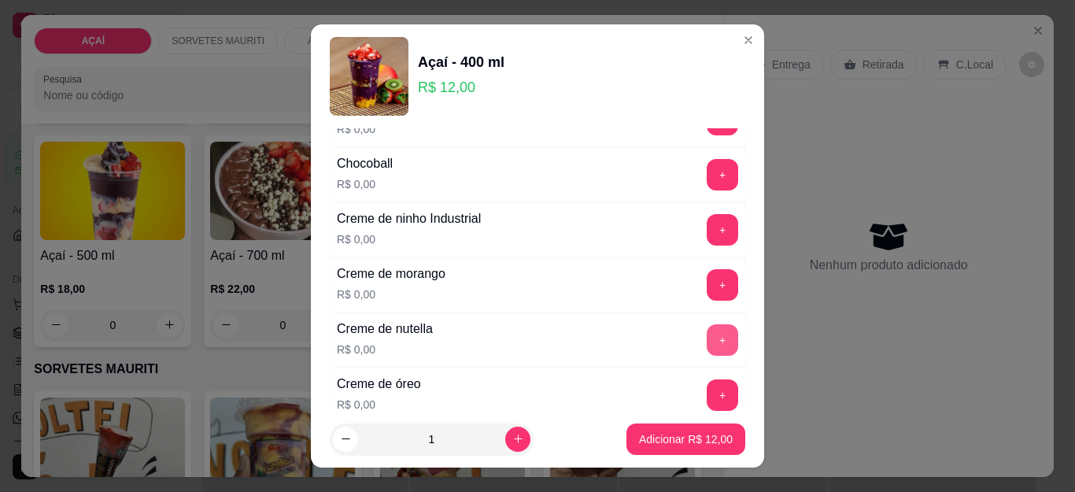
click at [706, 337] on button "+" at bounding box center [721, 339] width 31 height 31
click at [706, 281] on button "+" at bounding box center [721, 284] width 31 height 31
click at [707, 219] on button "+" at bounding box center [722, 230] width 31 height 31
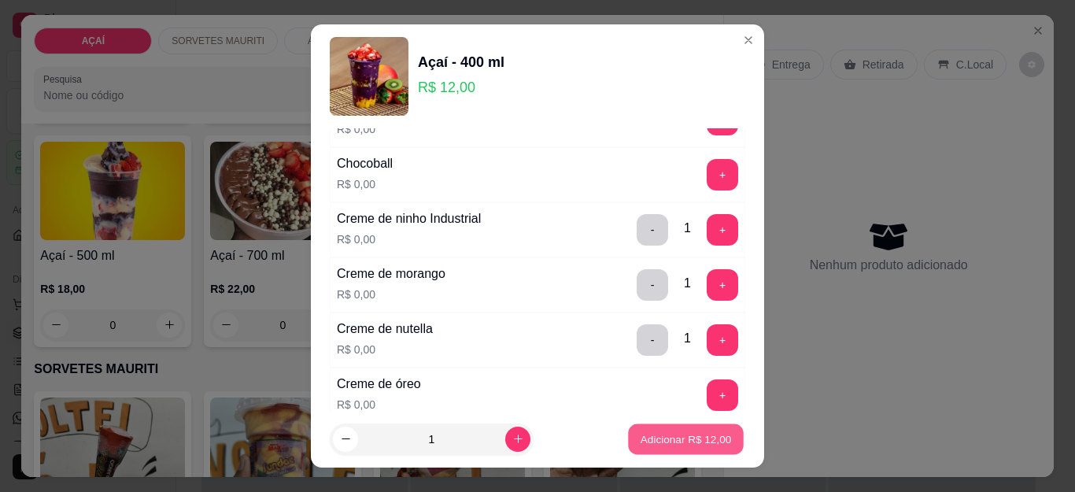
click at [666, 434] on p "Adicionar R$ 12,00" at bounding box center [685, 438] width 91 height 15
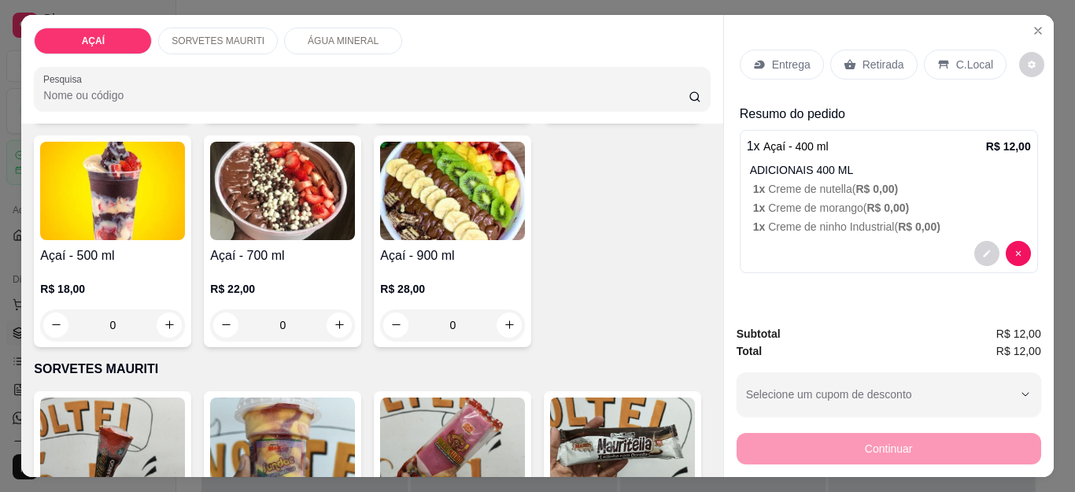
click at [778, 63] on p "Entrega" at bounding box center [791, 65] width 39 height 16
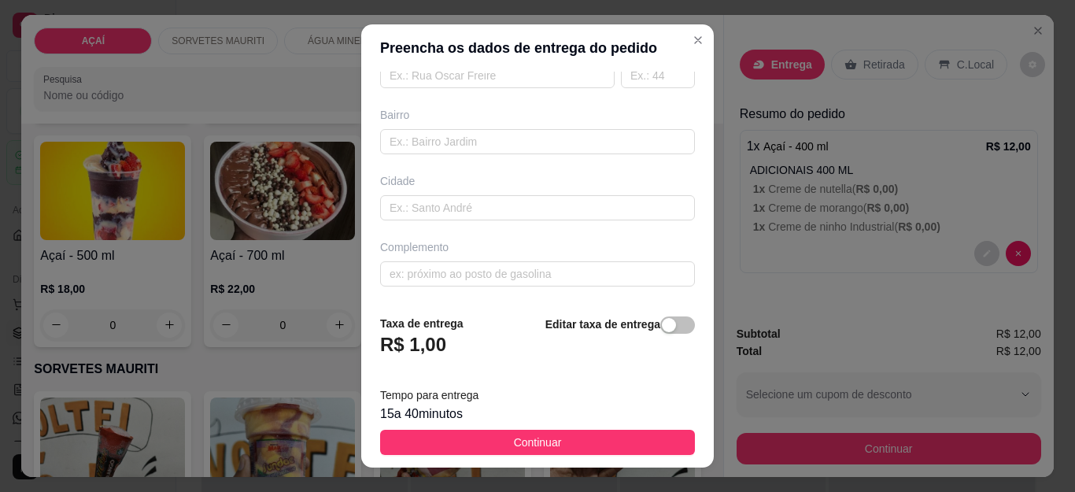
scroll to position [26, 0]
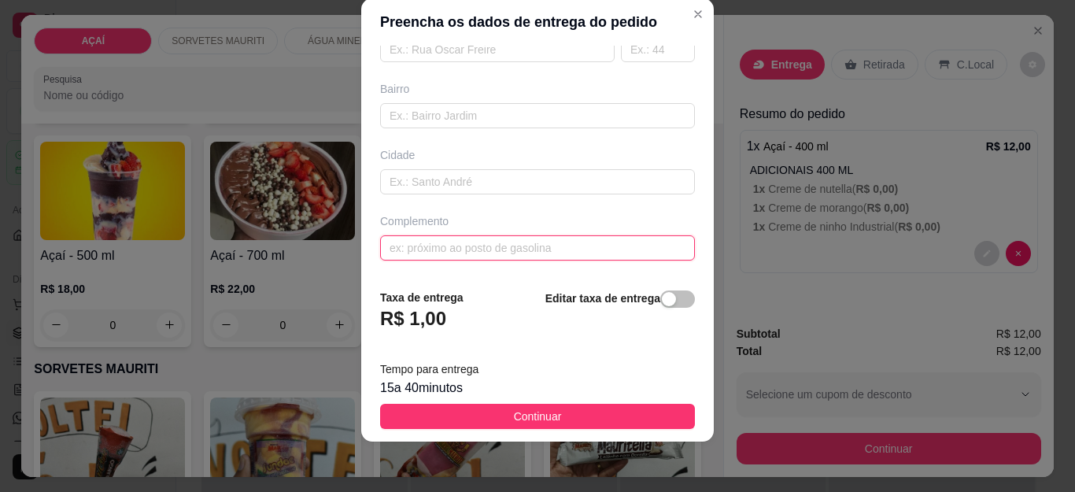
click at [480, 252] on input "text" at bounding box center [537, 247] width 315 height 25
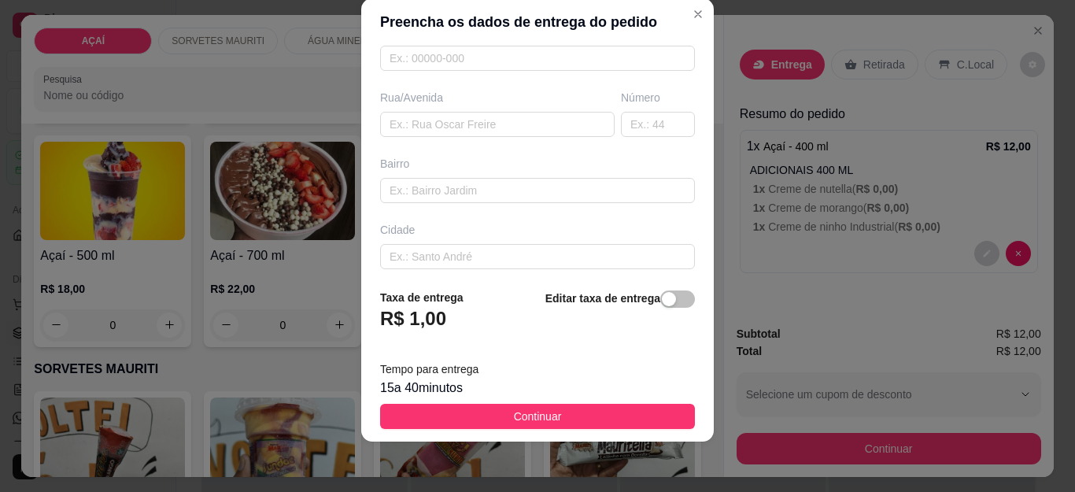
scroll to position [221, 0]
type input "rua treze de maio fica no berco"
click at [460, 61] on input "text" at bounding box center [537, 62] width 315 height 25
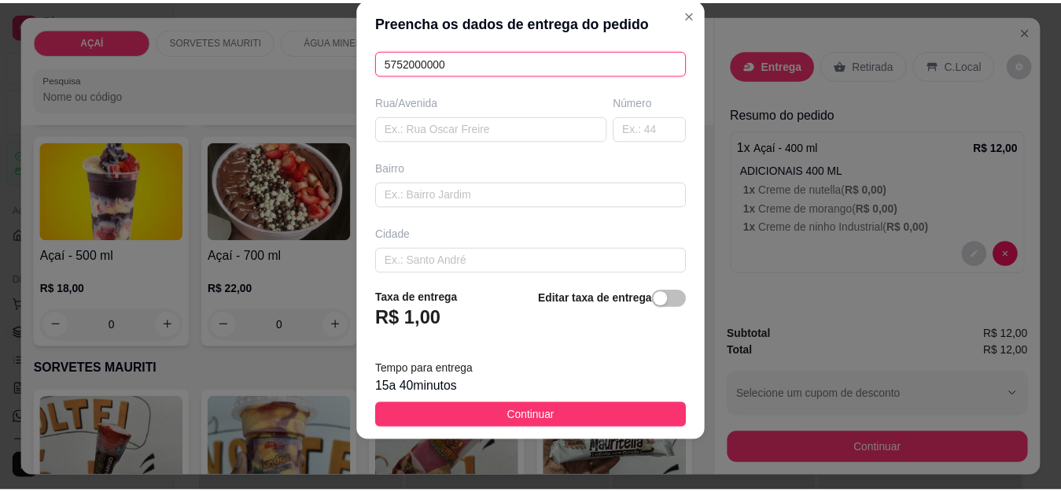
scroll to position [0, 0]
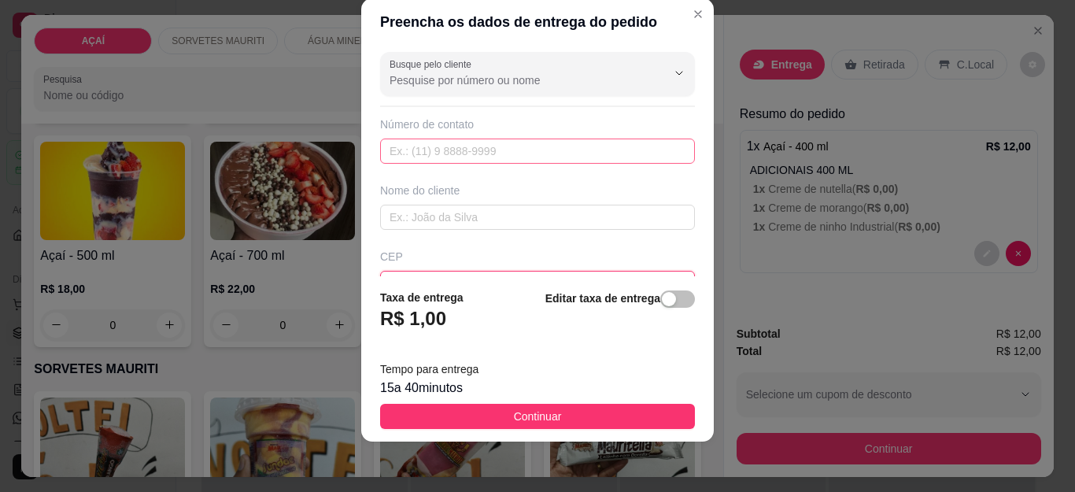
type input "5752000000"
click at [481, 145] on input "text" at bounding box center [537, 150] width 315 height 25
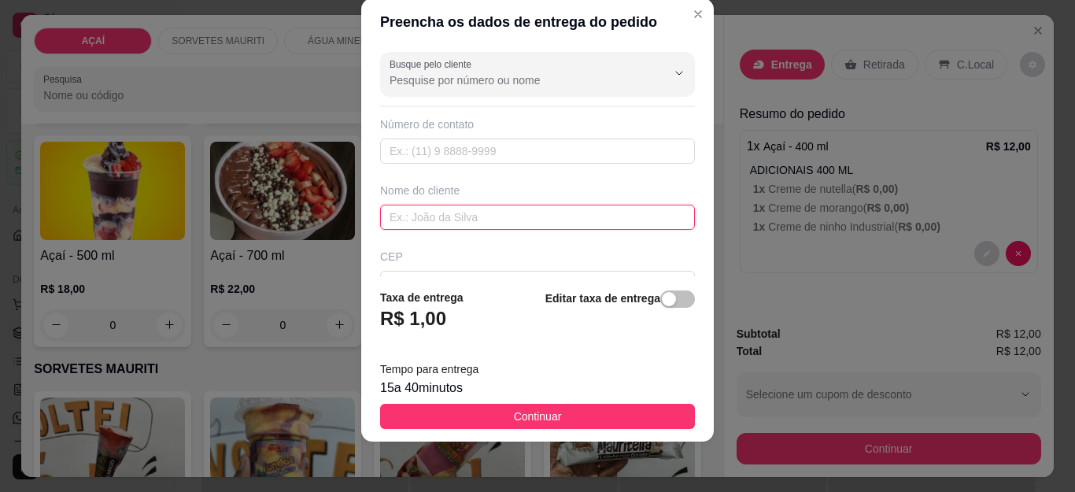
click at [514, 227] on input "text" at bounding box center [537, 217] width 315 height 25
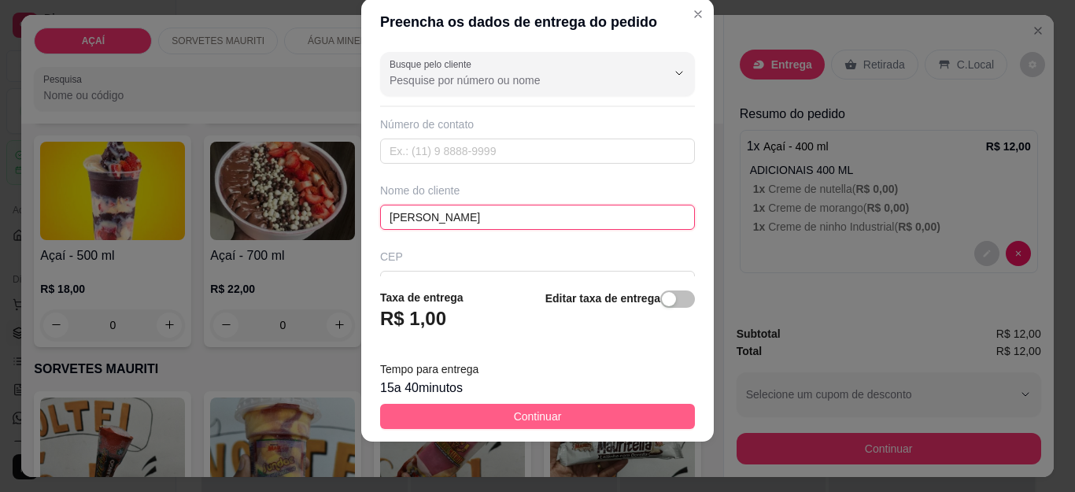
type input "[PERSON_NAME]"
click at [514, 410] on span "Continuar" at bounding box center [538, 415] width 48 height 17
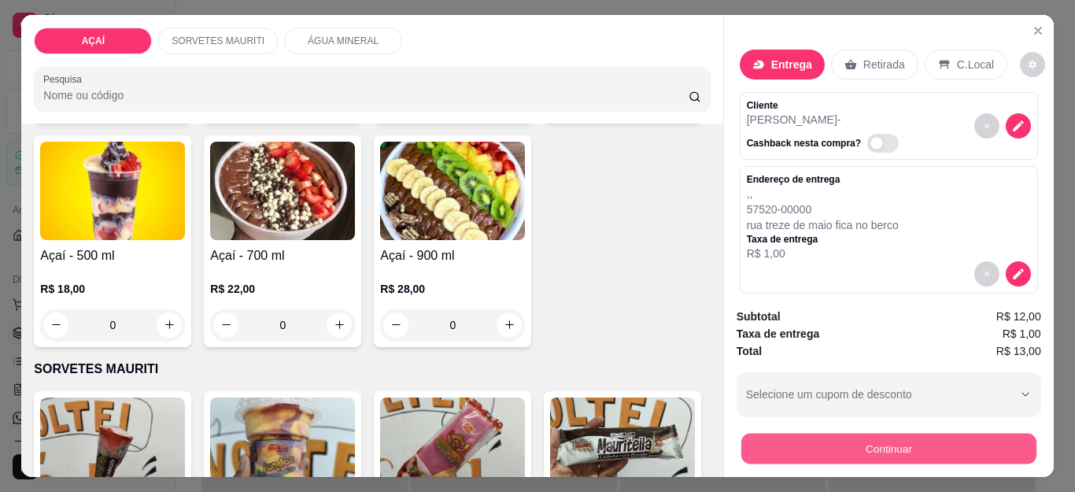
click at [778, 436] on button "Continuar" at bounding box center [887, 448] width 295 height 31
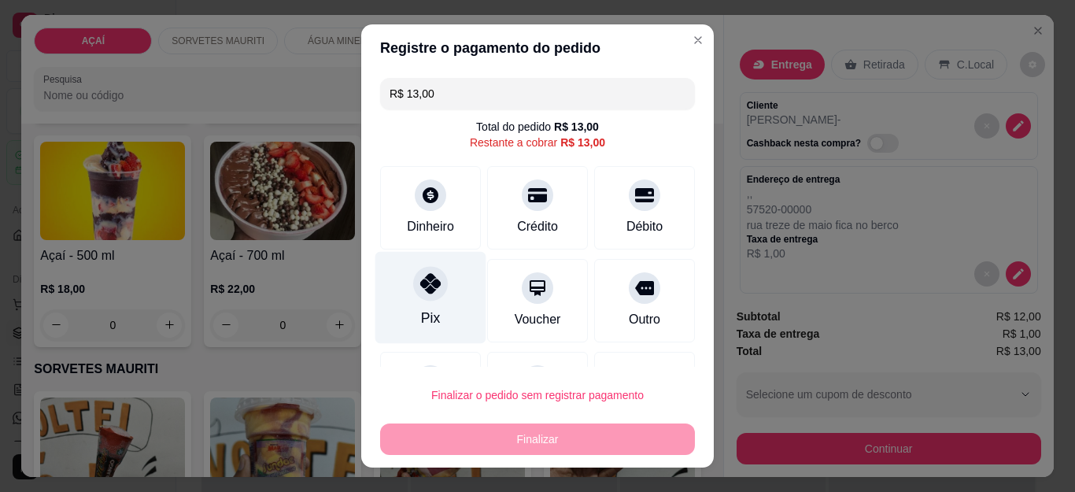
click at [421, 312] on div "Pix" at bounding box center [430, 318] width 19 height 20
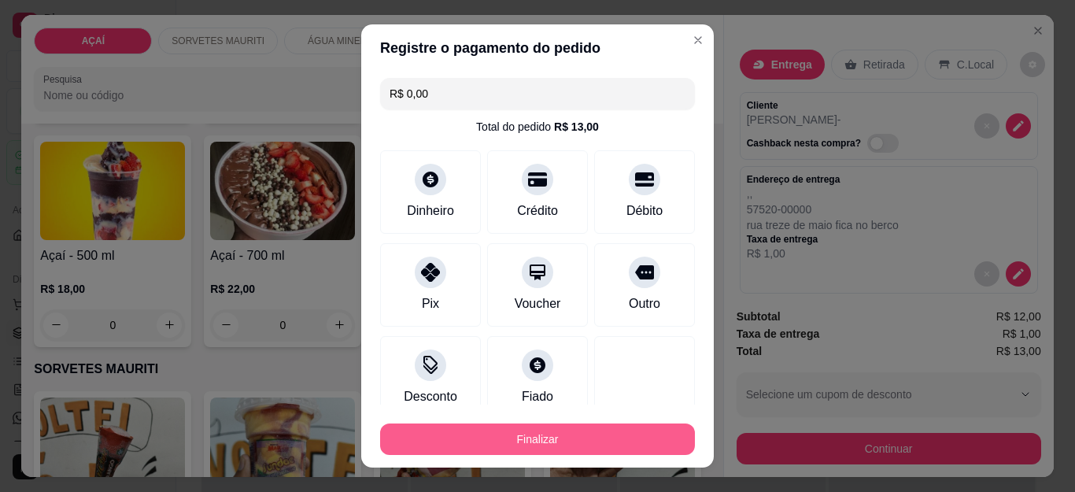
click at [496, 435] on button "Finalizar" at bounding box center [537, 438] width 315 height 31
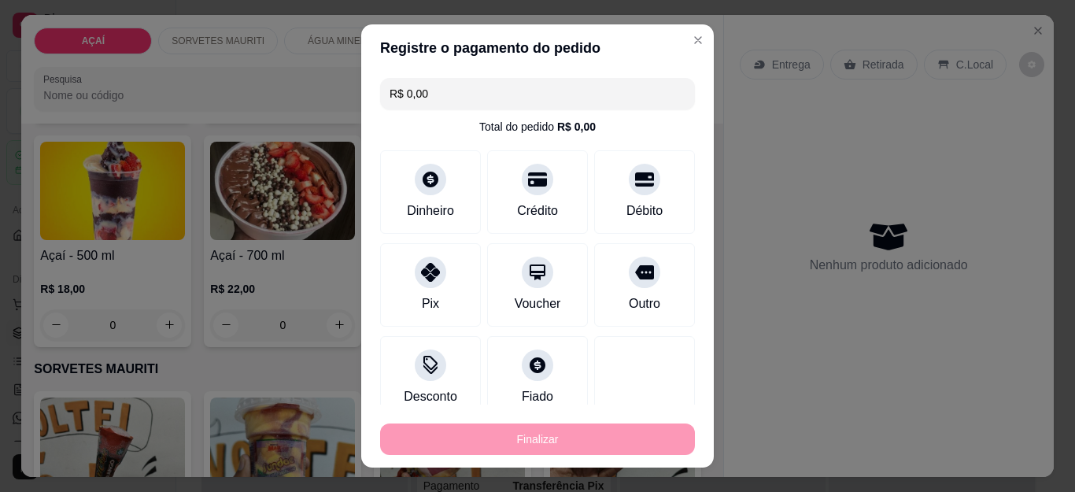
type input "-R$ 13,00"
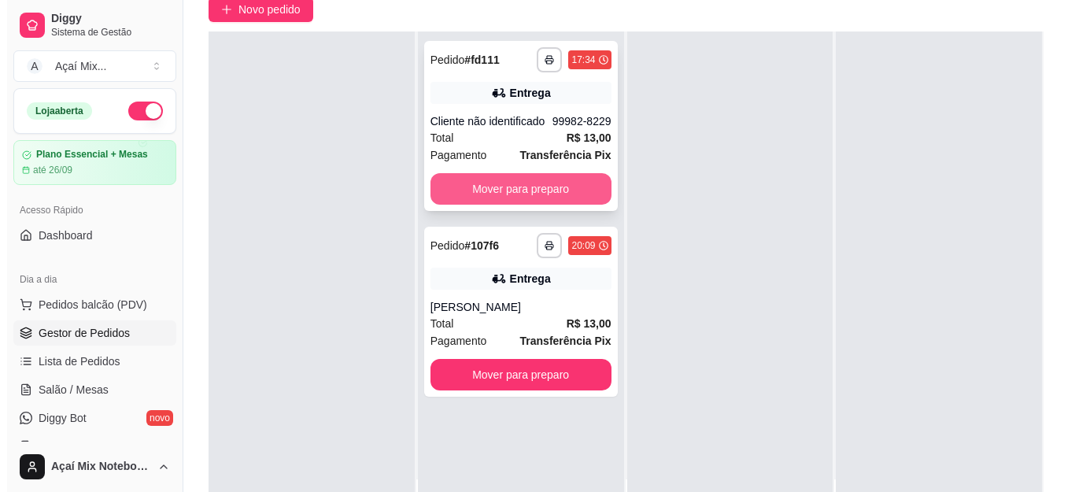
scroll to position [157, 0]
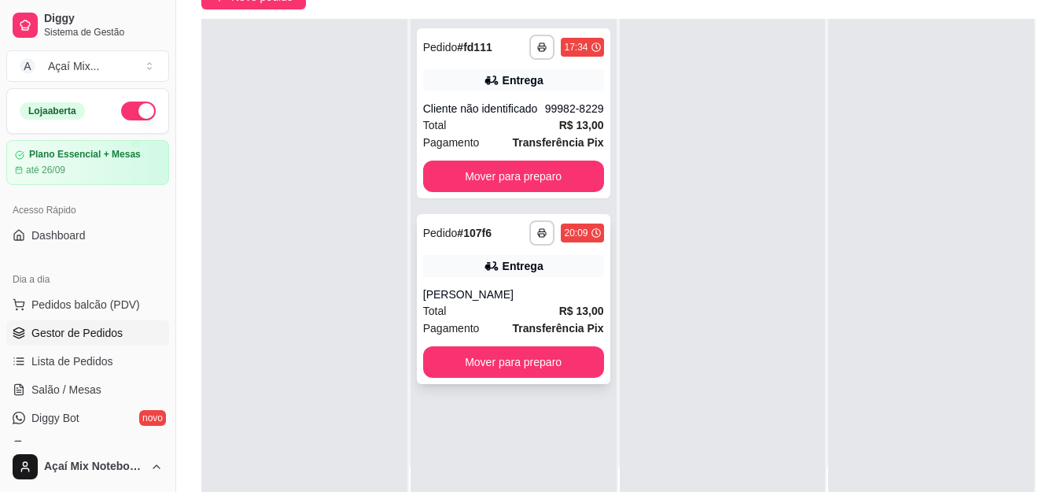
click at [500, 316] on div "Total R$ 13,00" at bounding box center [513, 310] width 181 height 17
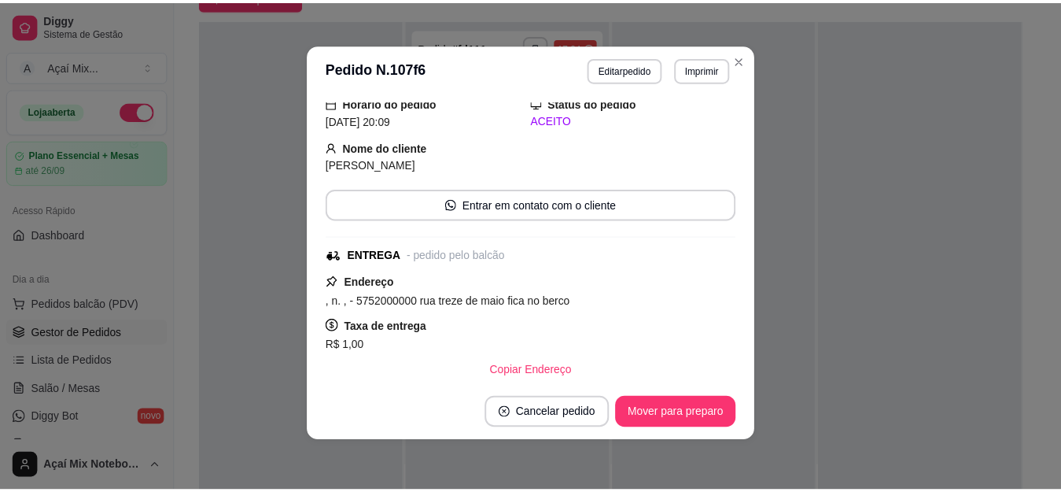
scroll to position [0, 0]
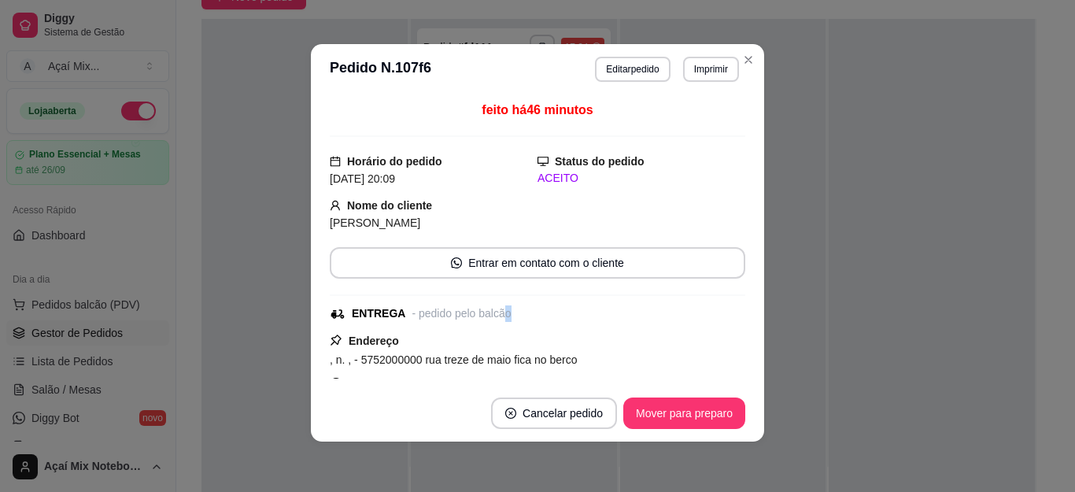
drag, startPoint x: 497, startPoint y: 319, endPoint x: 511, endPoint y: 315, distance: 14.7
click at [511, 315] on div "ENTREGA - pedido pelo balcão" at bounding box center [536, 313] width 412 height 17
click at [712, 70] on button "Imprimir" at bounding box center [711, 69] width 54 height 24
click at [743, 59] on icon "Close" at bounding box center [748, 59] width 13 height 13
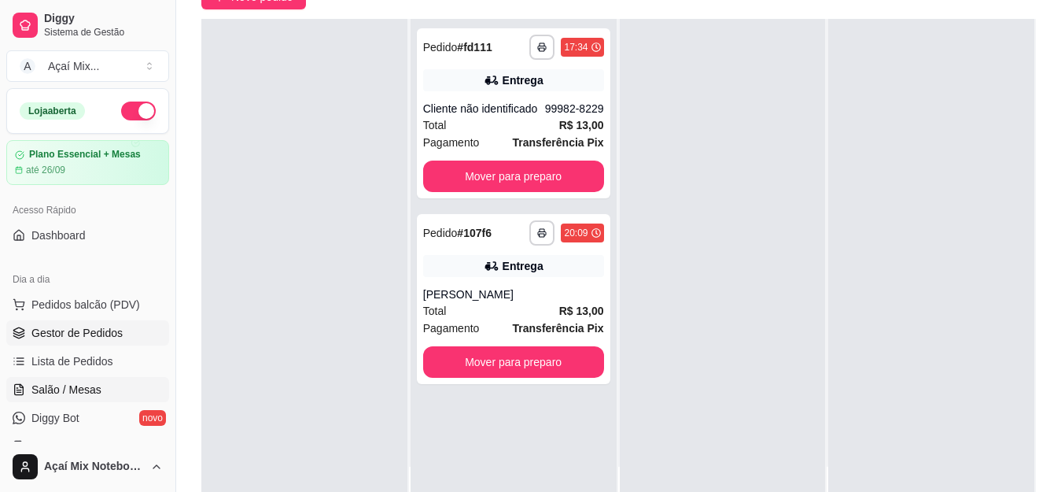
click at [46, 383] on span "Salão / Mesas" at bounding box center [66, 390] width 70 height 16
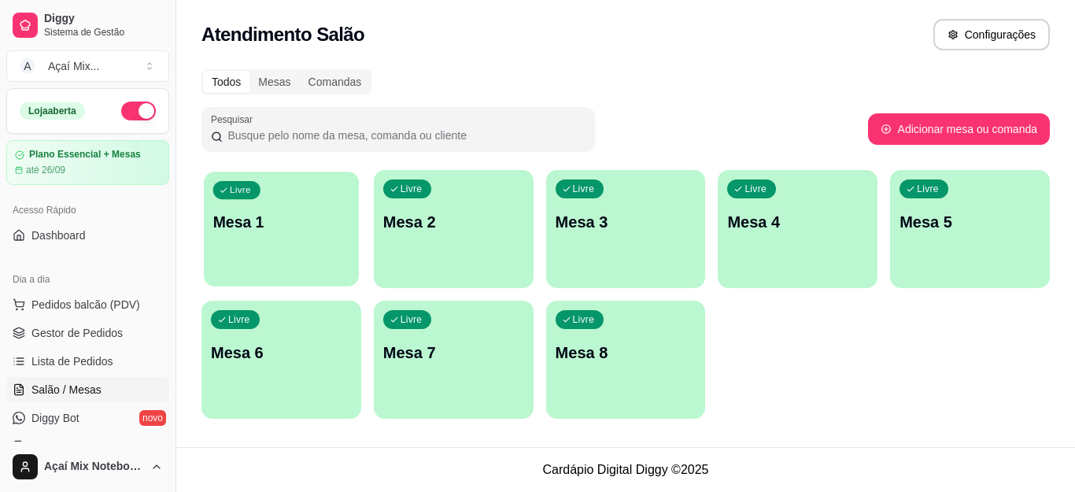
click at [287, 255] on div "Livre Mesa 1" at bounding box center [281, 219] width 155 height 96
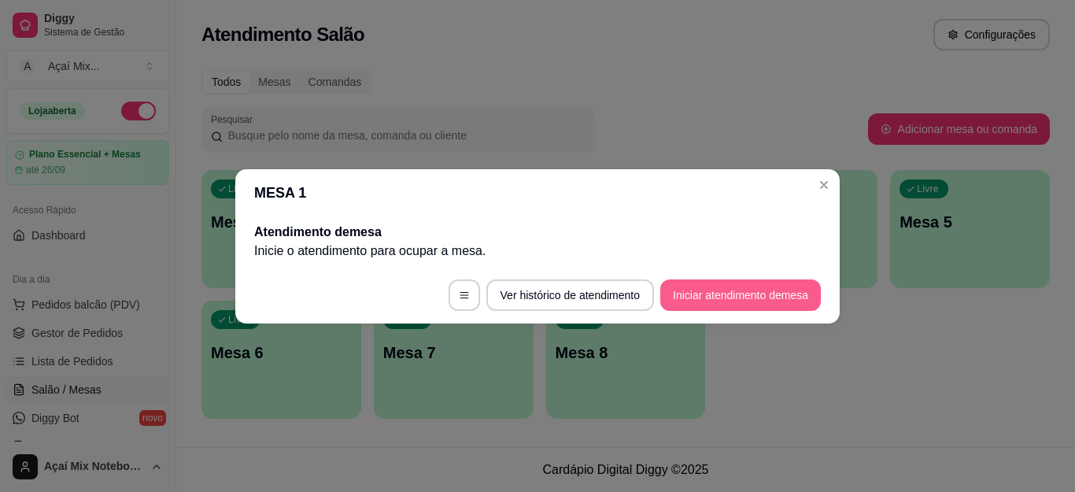
click at [678, 293] on button "Iniciar atendimento de mesa" at bounding box center [740, 294] width 160 height 31
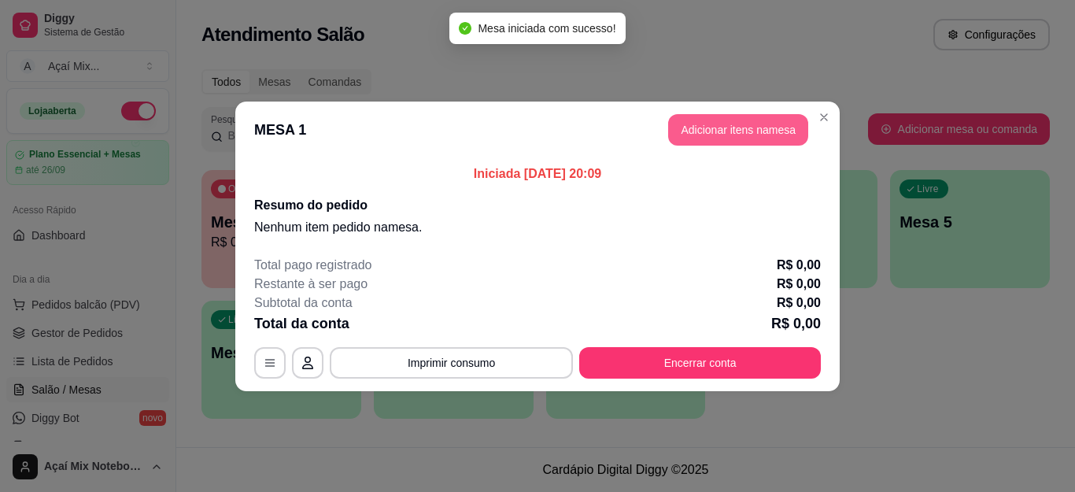
click at [725, 138] on button "Adicionar itens na mesa" at bounding box center [738, 129] width 140 height 31
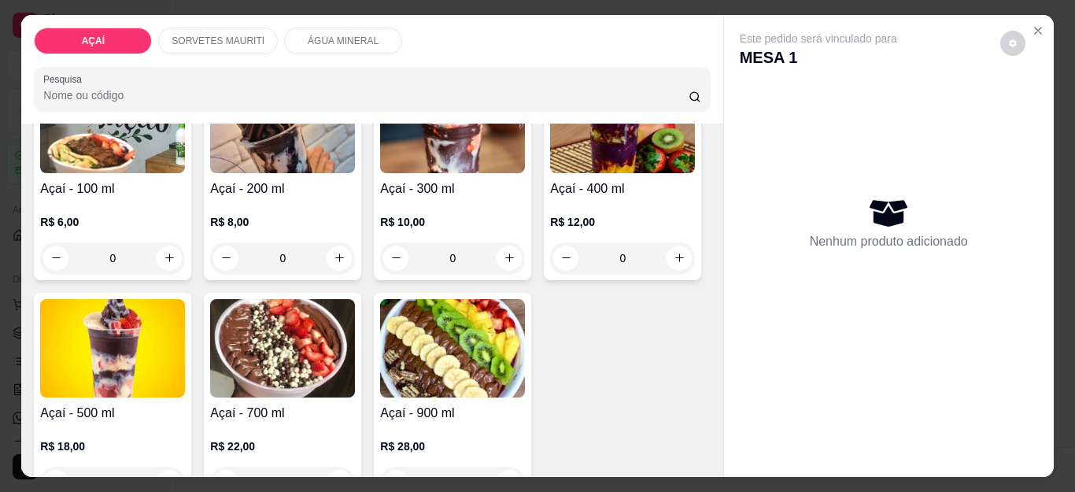
scroll to position [236, 0]
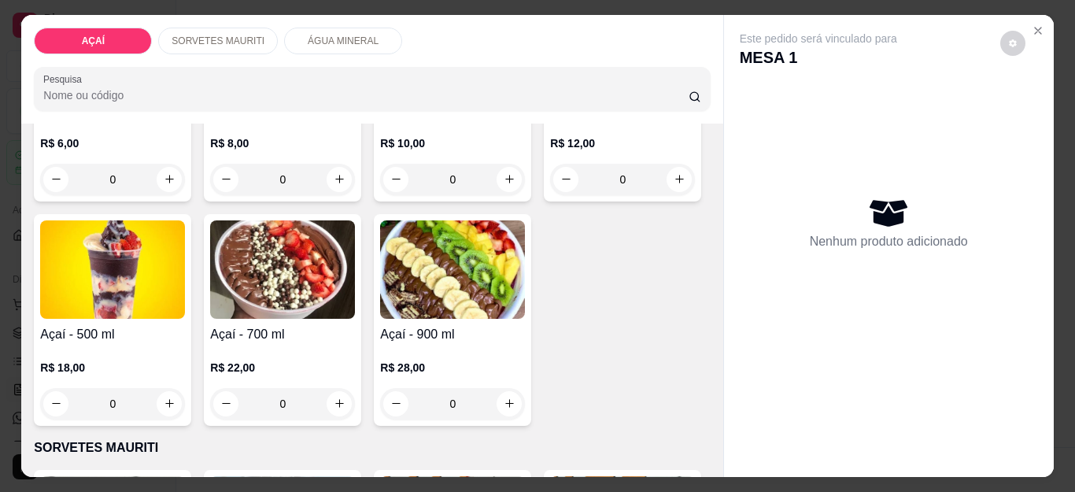
click at [355, 396] on div "0" at bounding box center [282, 403] width 145 height 31
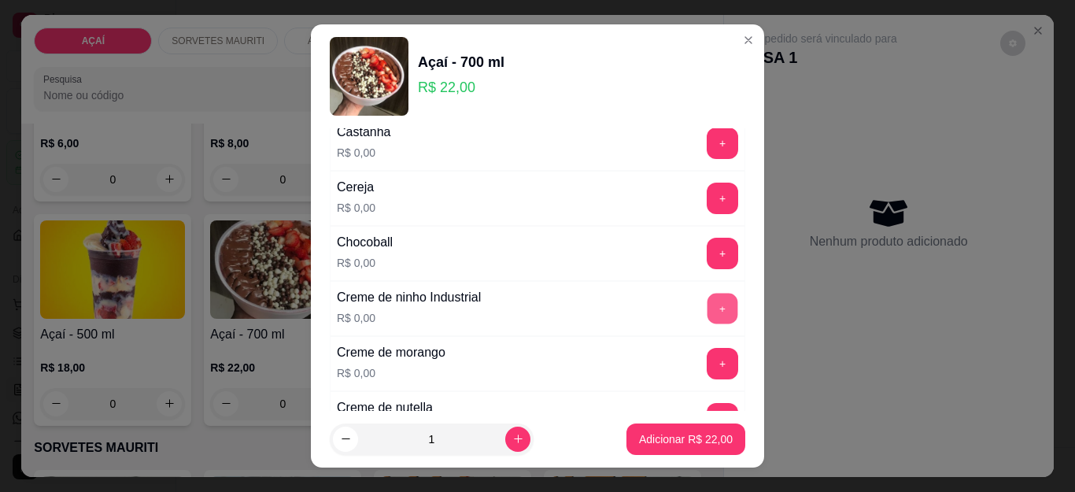
click at [707, 312] on button "+" at bounding box center [722, 308] width 31 height 31
click at [706, 362] on button "+" at bounding box center [721, 363] width 31 height 31
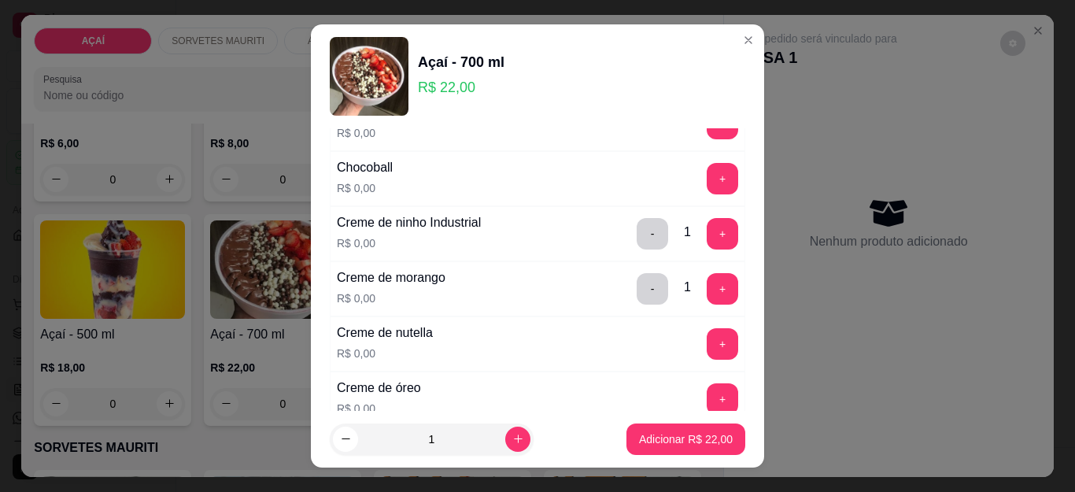
scroll to position [315, 0]
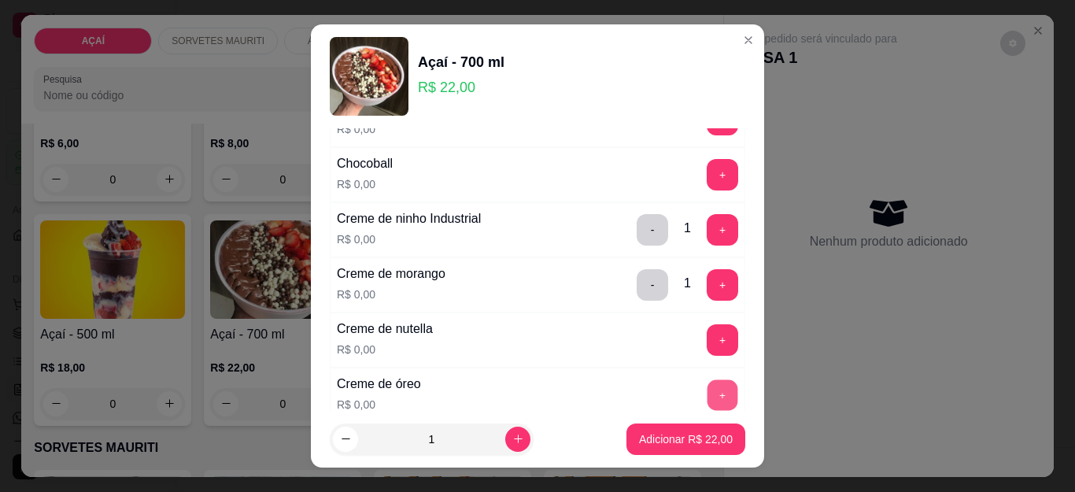
click at [707, 400] on button "+" at bounding box center [722, 395] width 31 height 31
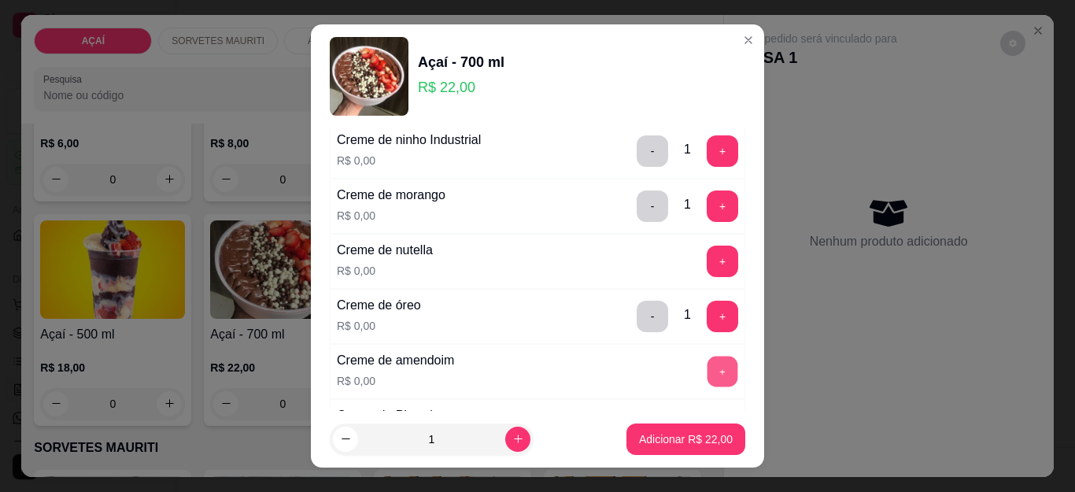
click at [707, 372] on button "+" at bounding box center [722, 371] width 31 height 31
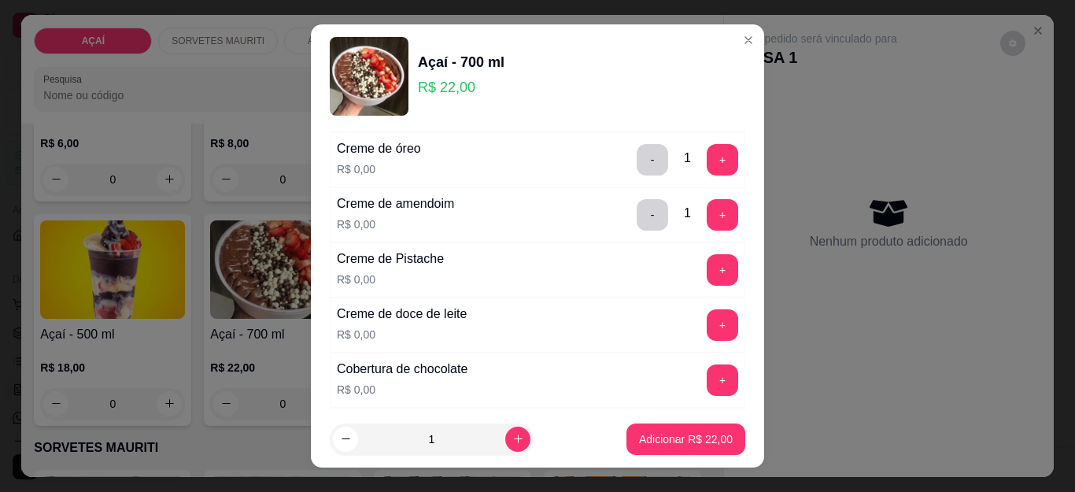
scroll to position [551, 0]
click at [707, 326] on button "+" at bounding box center [722, 324] width 31 height 31
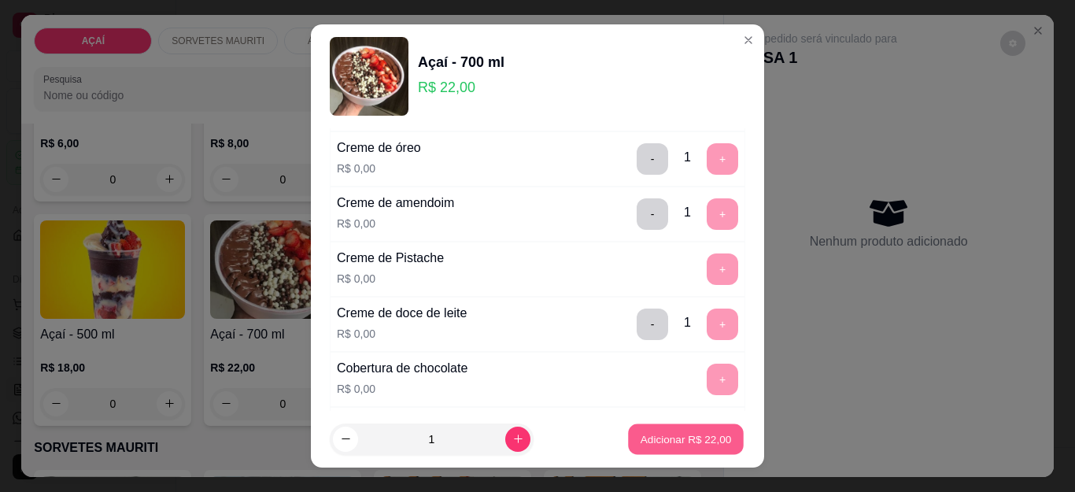
click at [702, 448] on button "Adicionar R$ 22,00" at bounding box center [686, 438] width 116 height 31
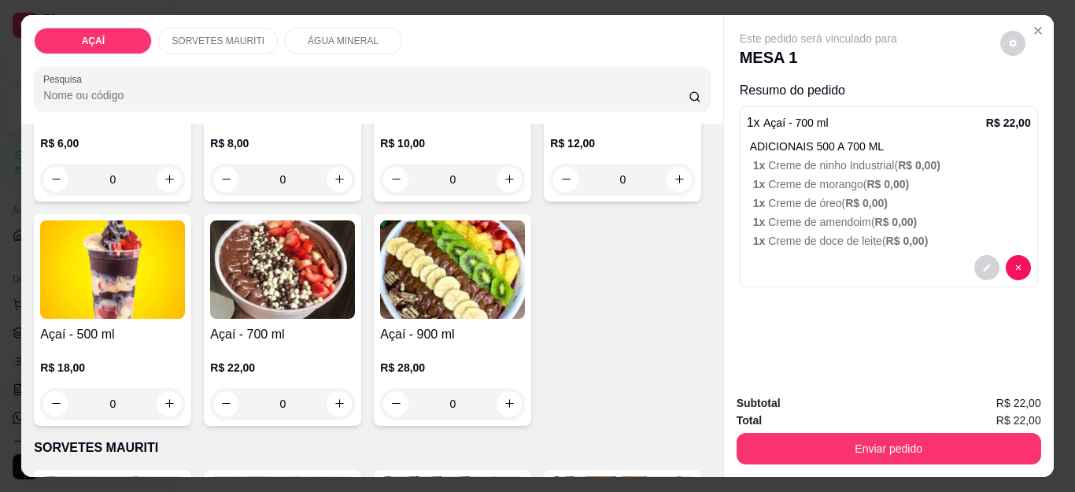
click at [498, 178] on div "0" at bounding box center [452, 179] width 145 height 31
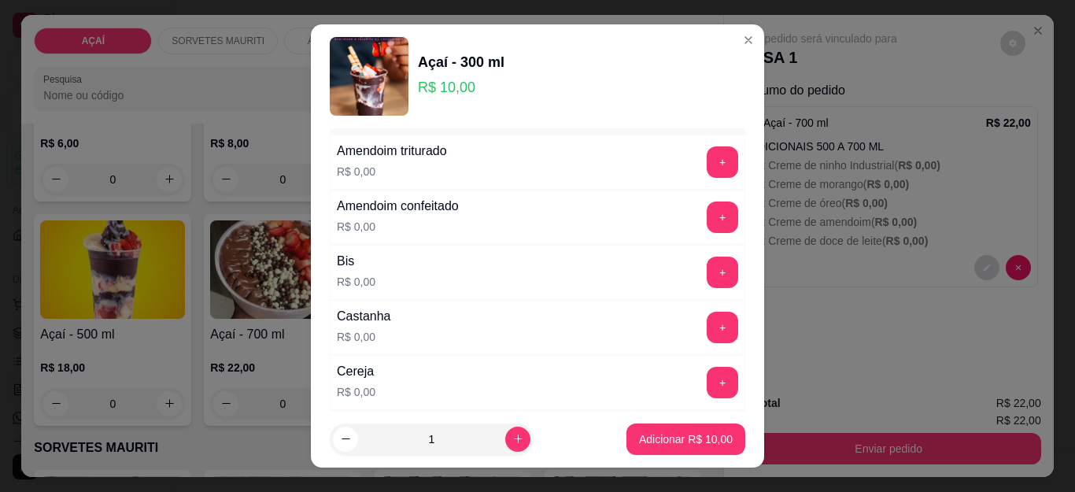
scroll to position [79, 0]
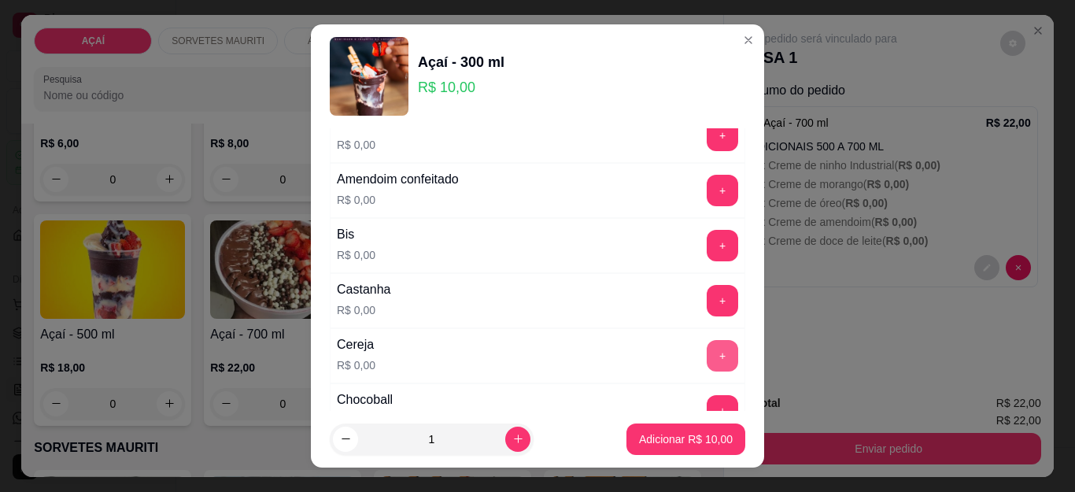
click at [706, 348] on button "+" at bounding box center [721, 355] width 31 height 31
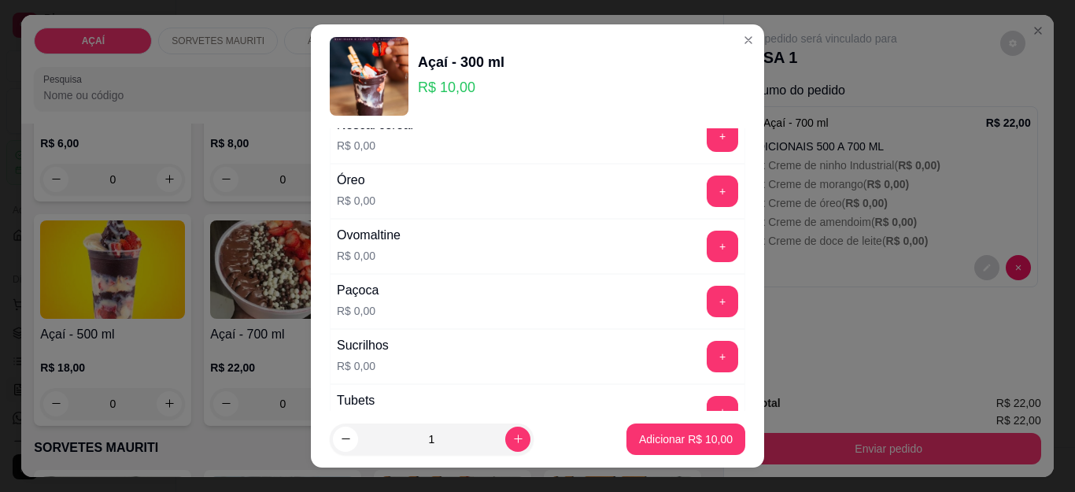
scroll to position [1731, 0]
click at [706, 312] on button "+" at bounding box center [721, 300] width 31 height 31
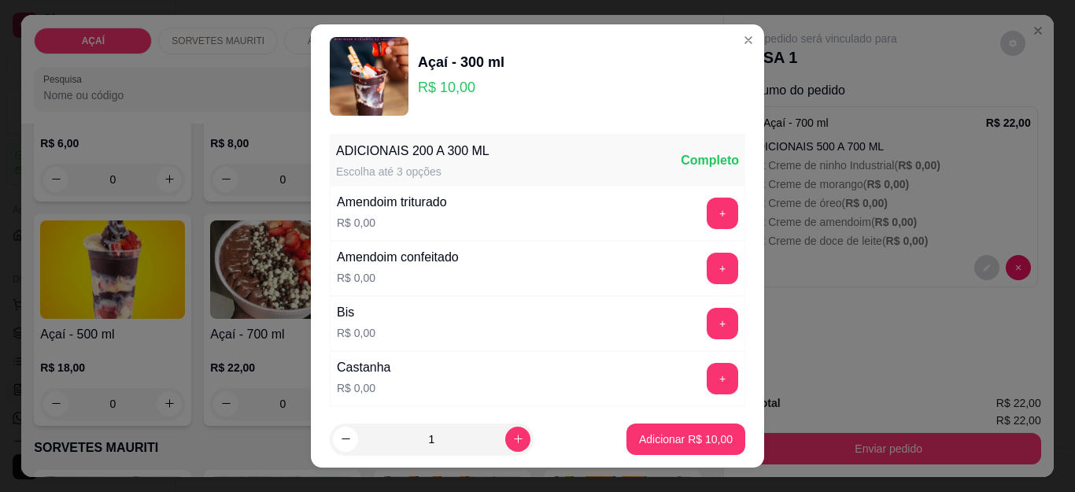
scroll to position [0, 0]
click at [706, 216] on button "+" at bounding box center [721, 213] width 31 height 31
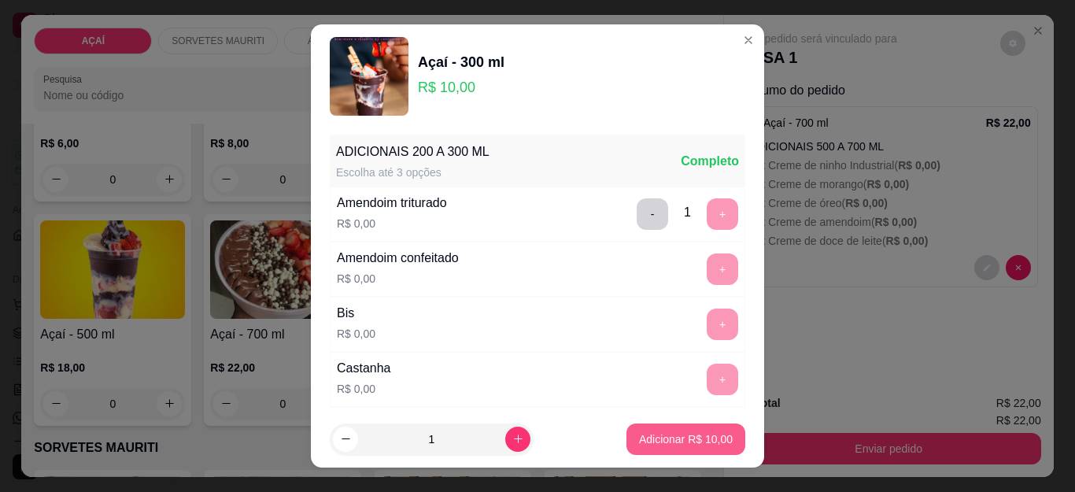
click at [626, 448] on button "Adicionar R$ 10,00" at bounding box center [685, 438] width 119 height 31
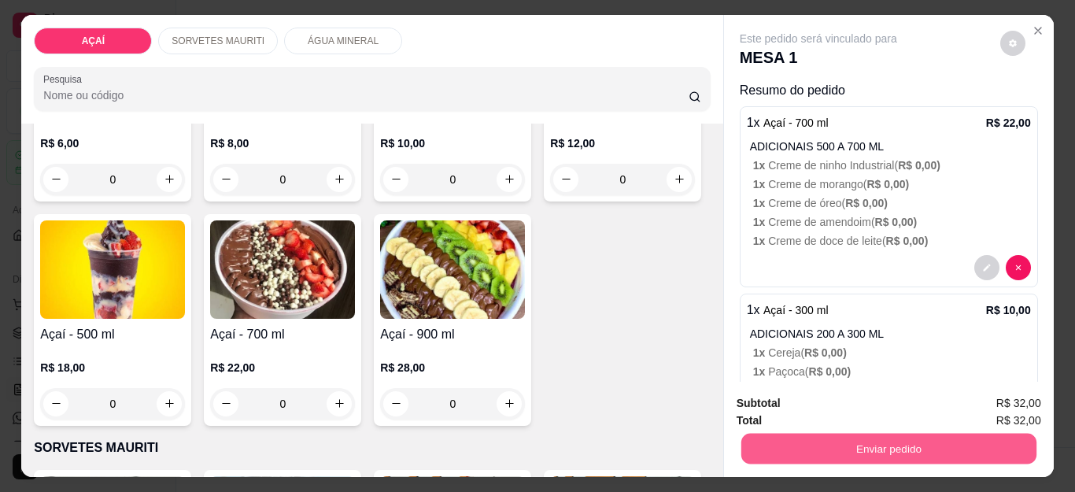
click at [806, 444] on button "Enviar pedido" at bounding box center [887, 448] width 295 height 31
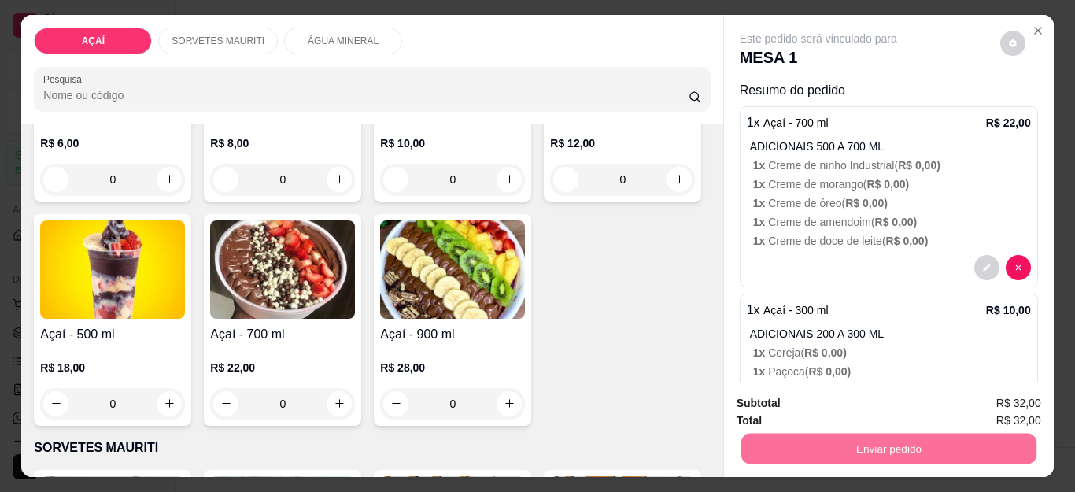
click at [843, 403] on button "Não registrar e enviar pedido" at bounding box center [836, 404] width 164 height 30
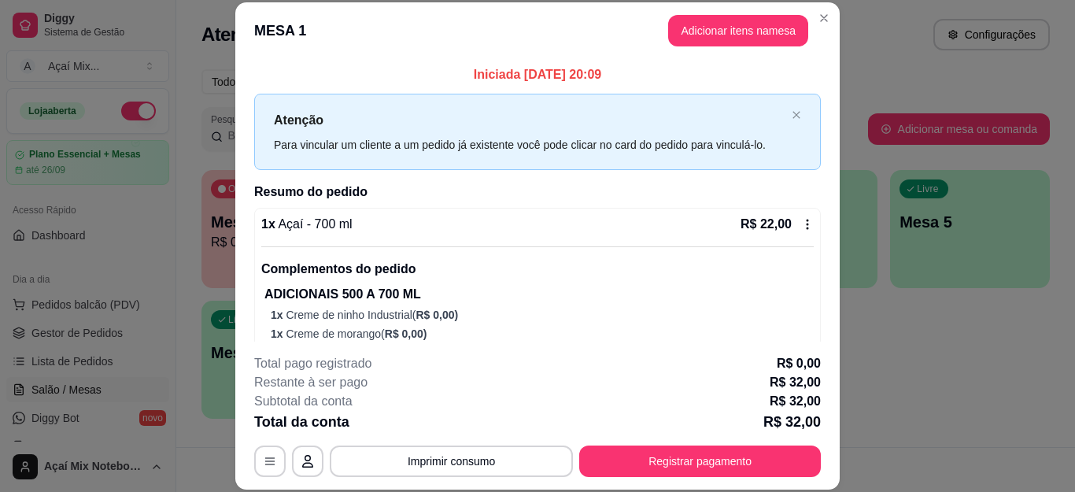
click at [645, 403] on div "Subtotal da conta R$ 32,00" at bounding box center [537, 401] width 566 height 19
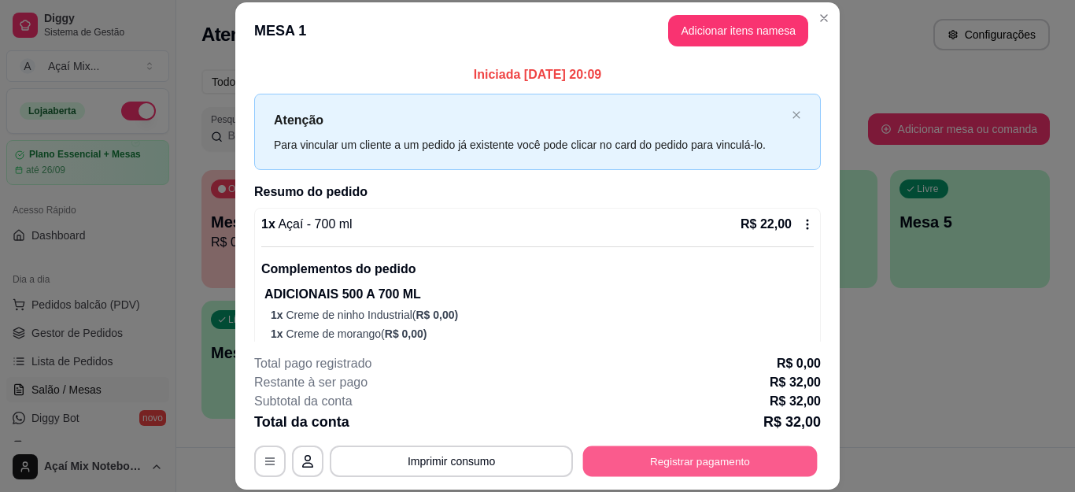
click at [639, 463] on button "Registrar pagamento" at bounding box center [700, 460] width 234 height 31
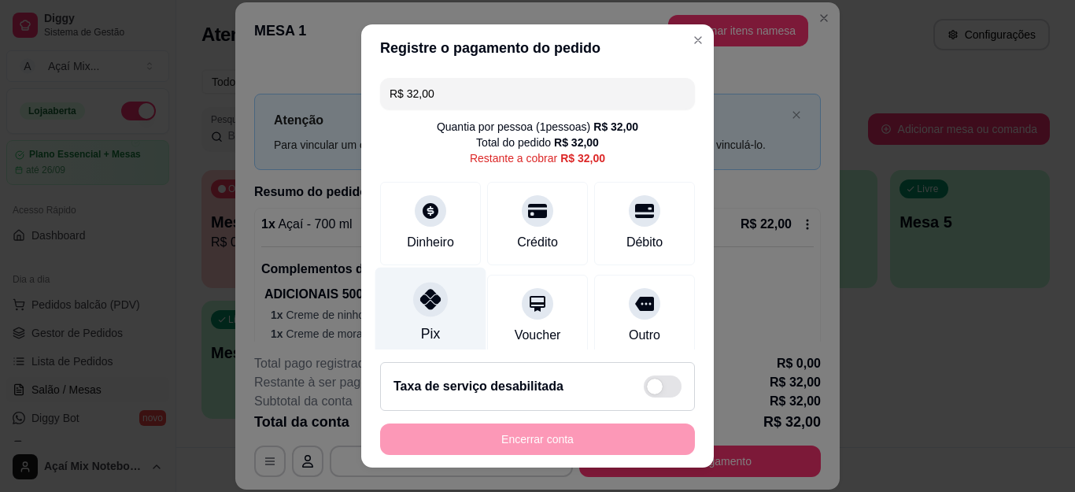
click at [420, 308] on icon at bounding box center [430, 299] width 20 height 20
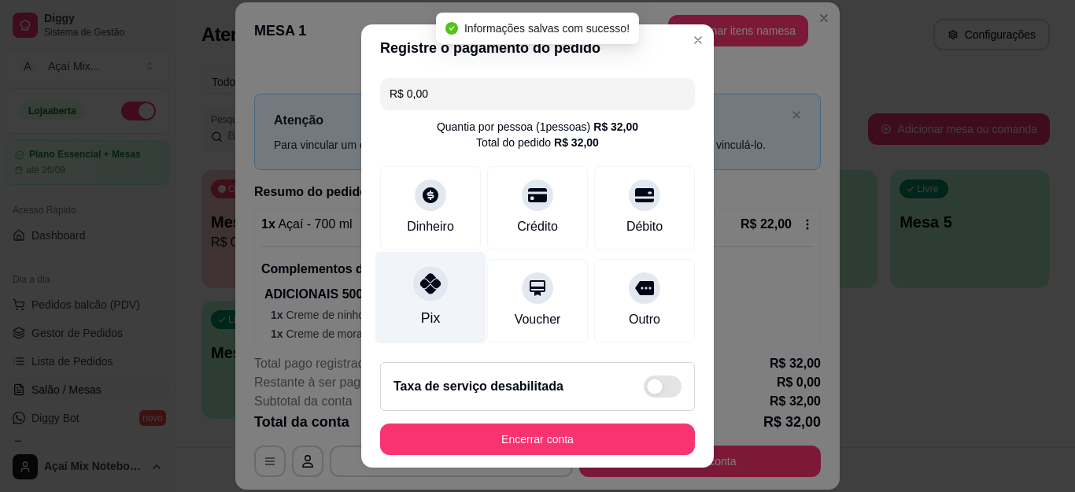
type input "R$ 0,00"
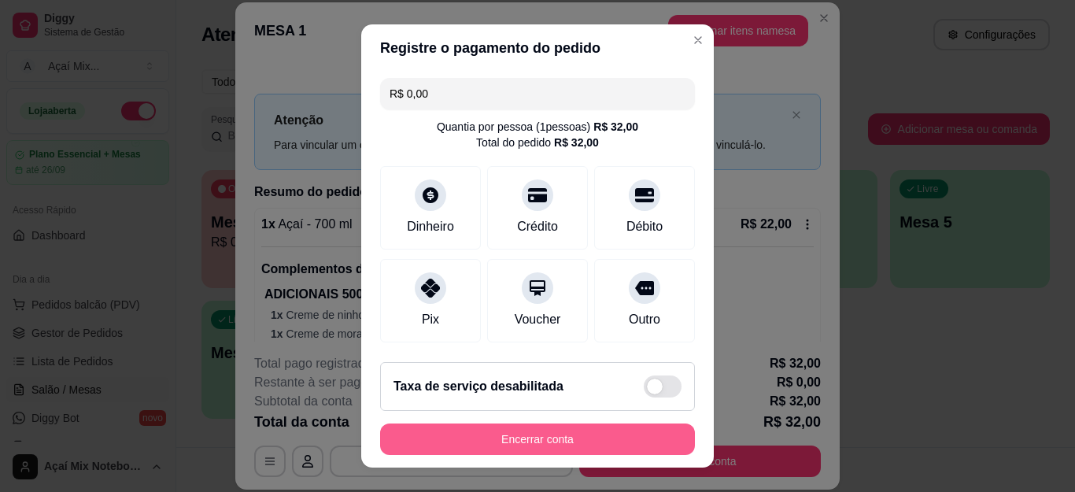
click at [498, 436] on button "Encerrar conta" at bounding box center [537, 438] width 315 height 31
